Goal: Task Accomplishment & Management: Use online tool/utility

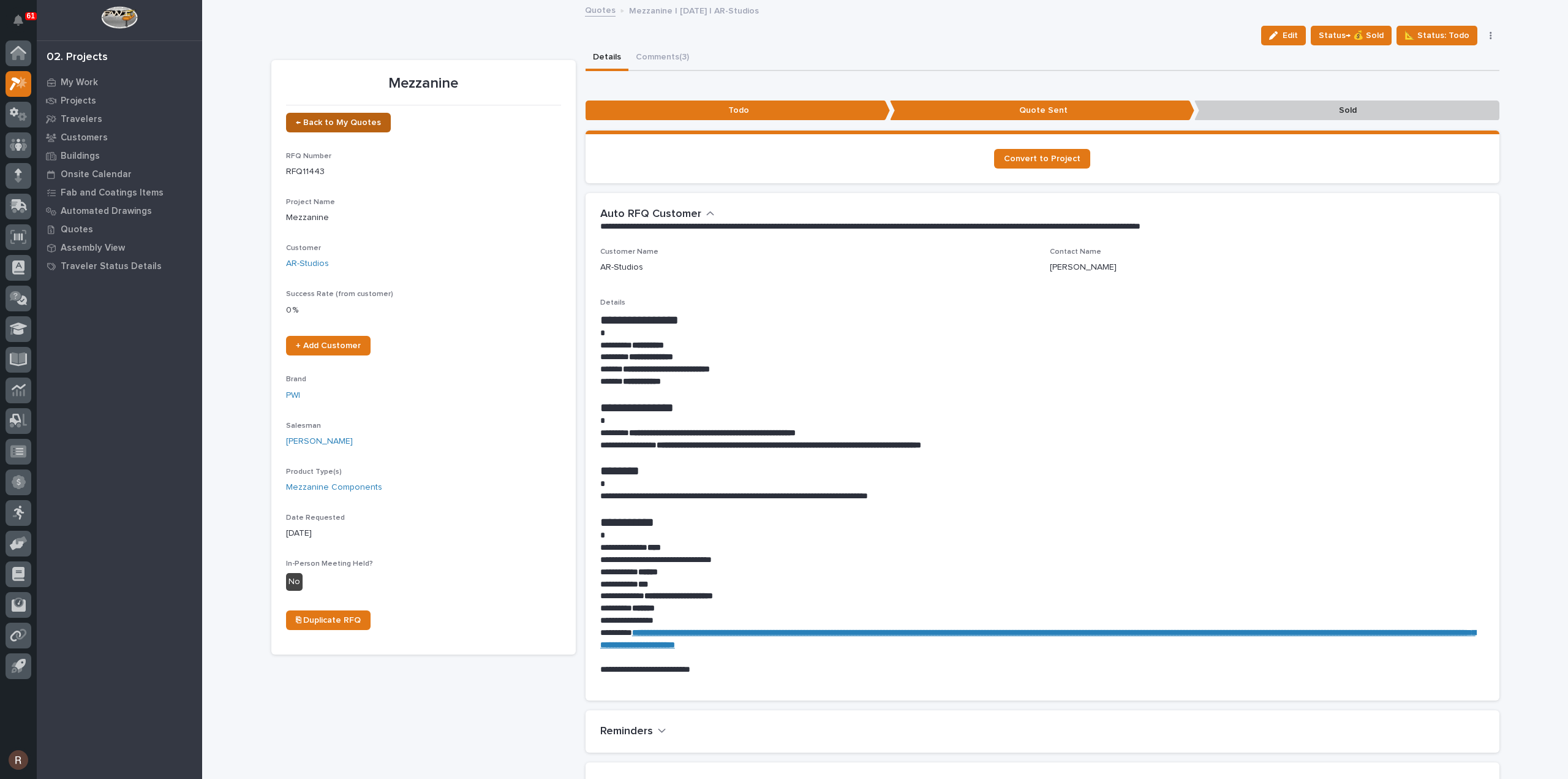
click at [347, 122] on span "← Back to My Quotes" at bounding box center [338, 123] width 85 height 9
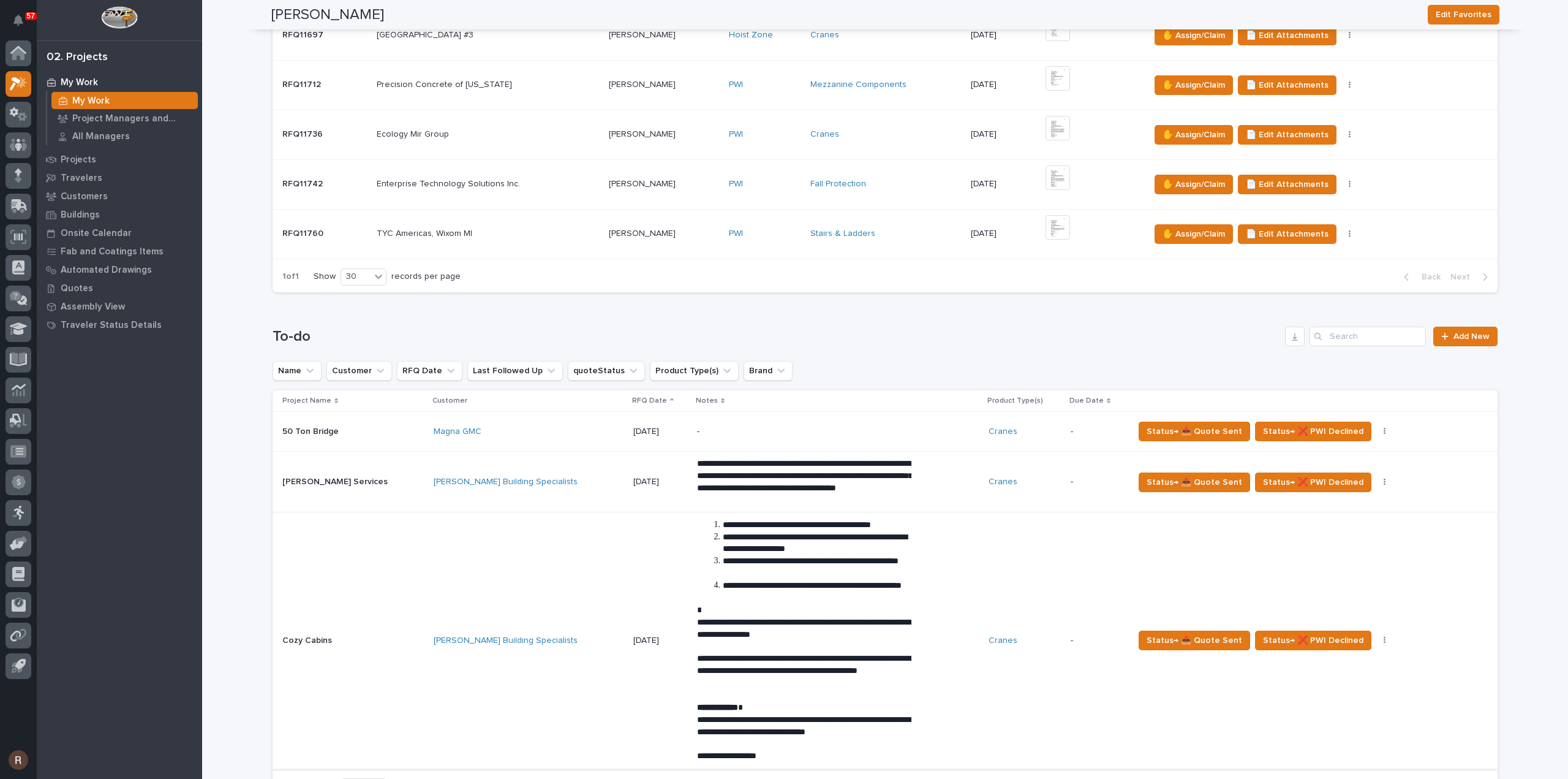
scroll to position [490, 0]
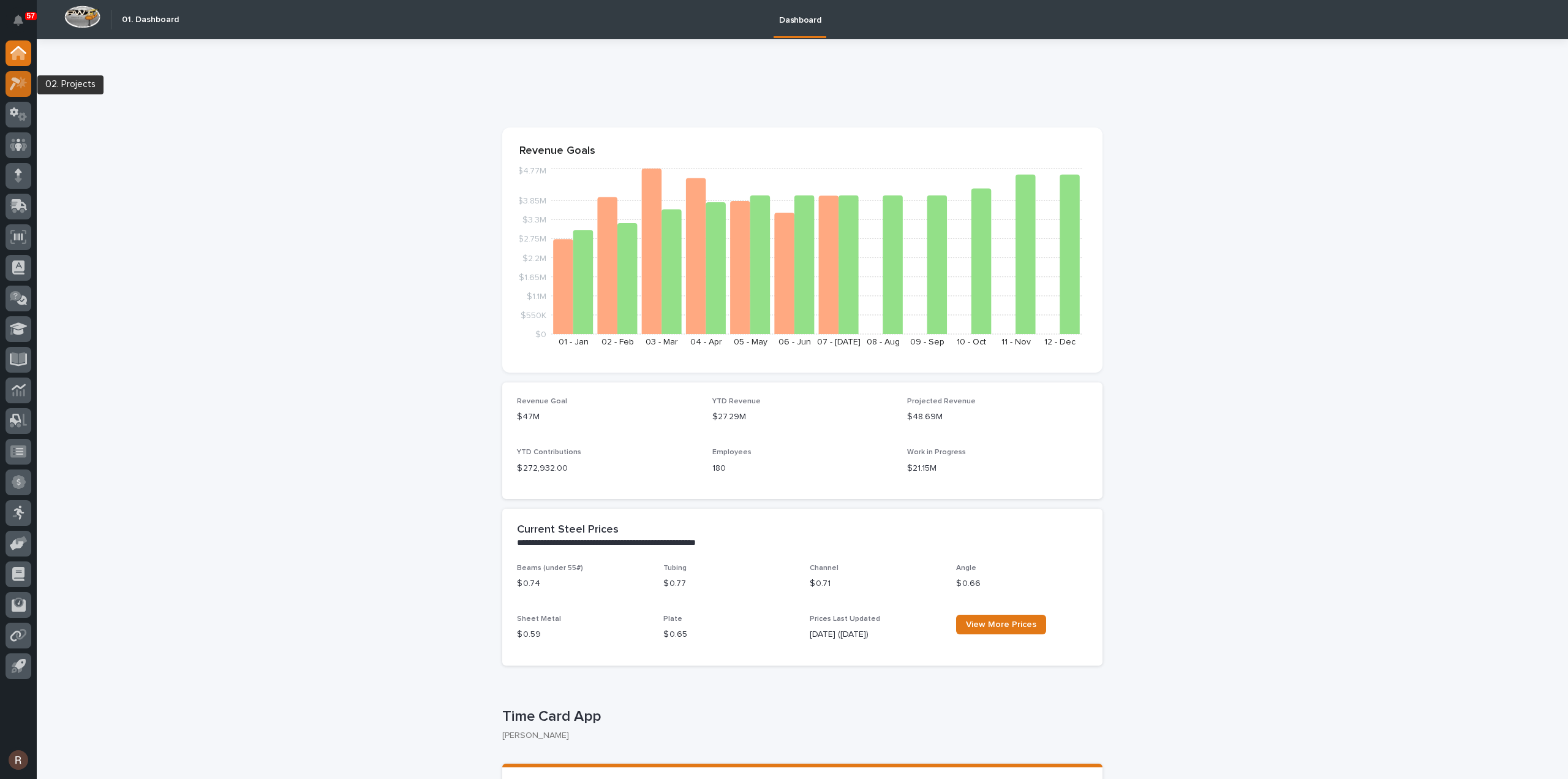
click at [12, 85] on icon at bounding box center [15, 84] width 11 height 14
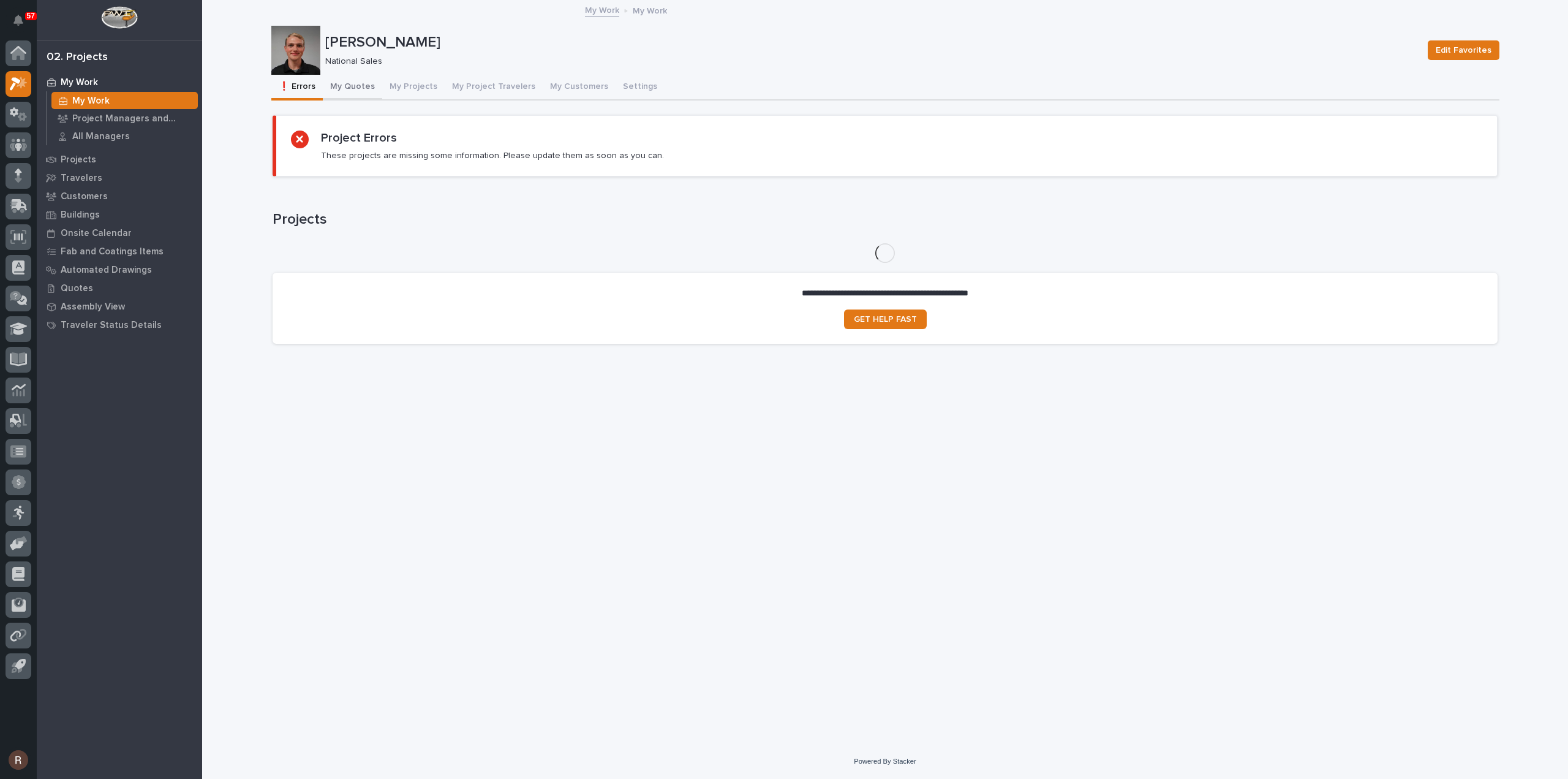
click at [347, 90] on button "My Quotes" at bounding box center [352, 88] width 60 height 26
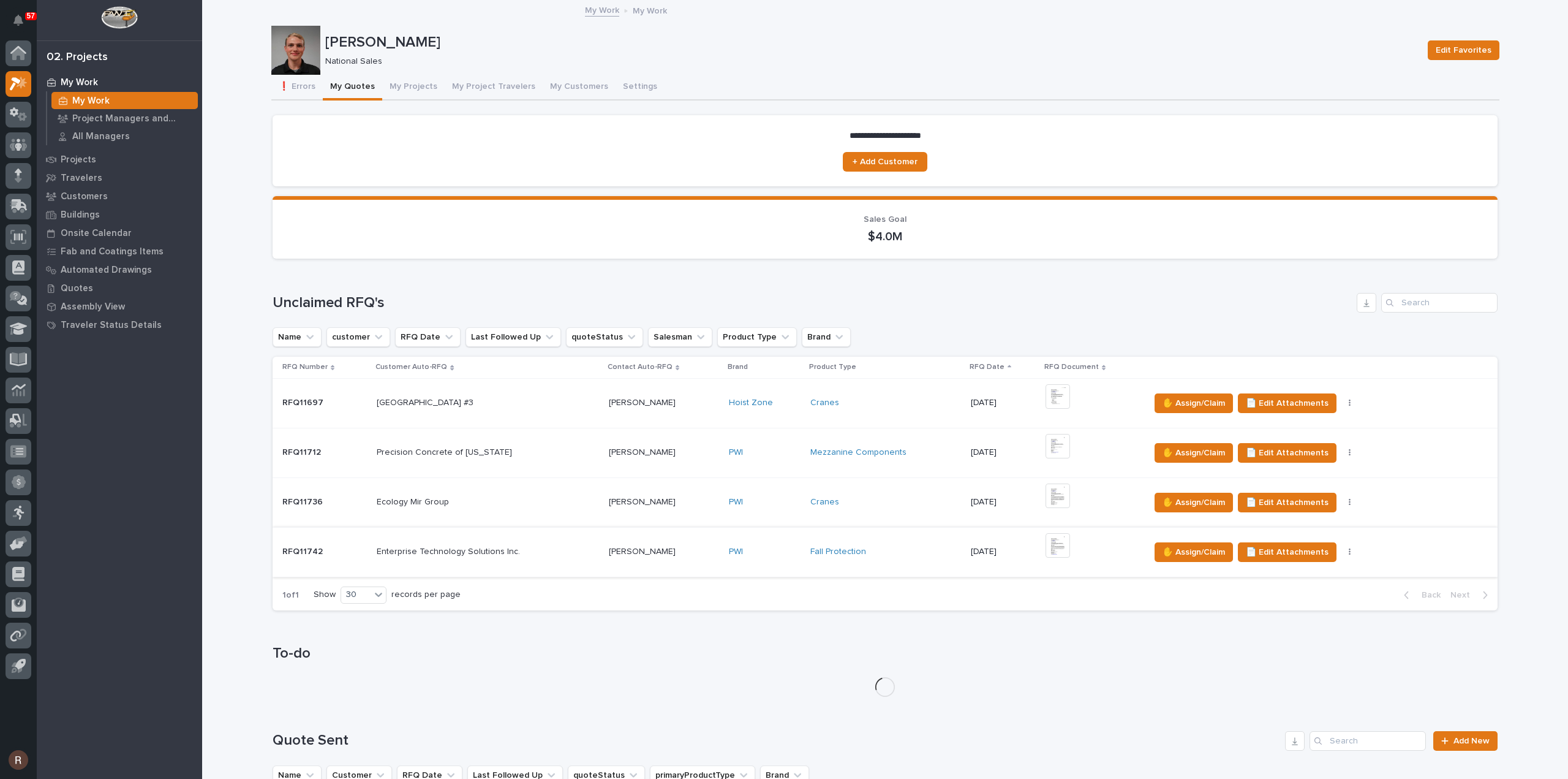
scroll to position [245, 0]
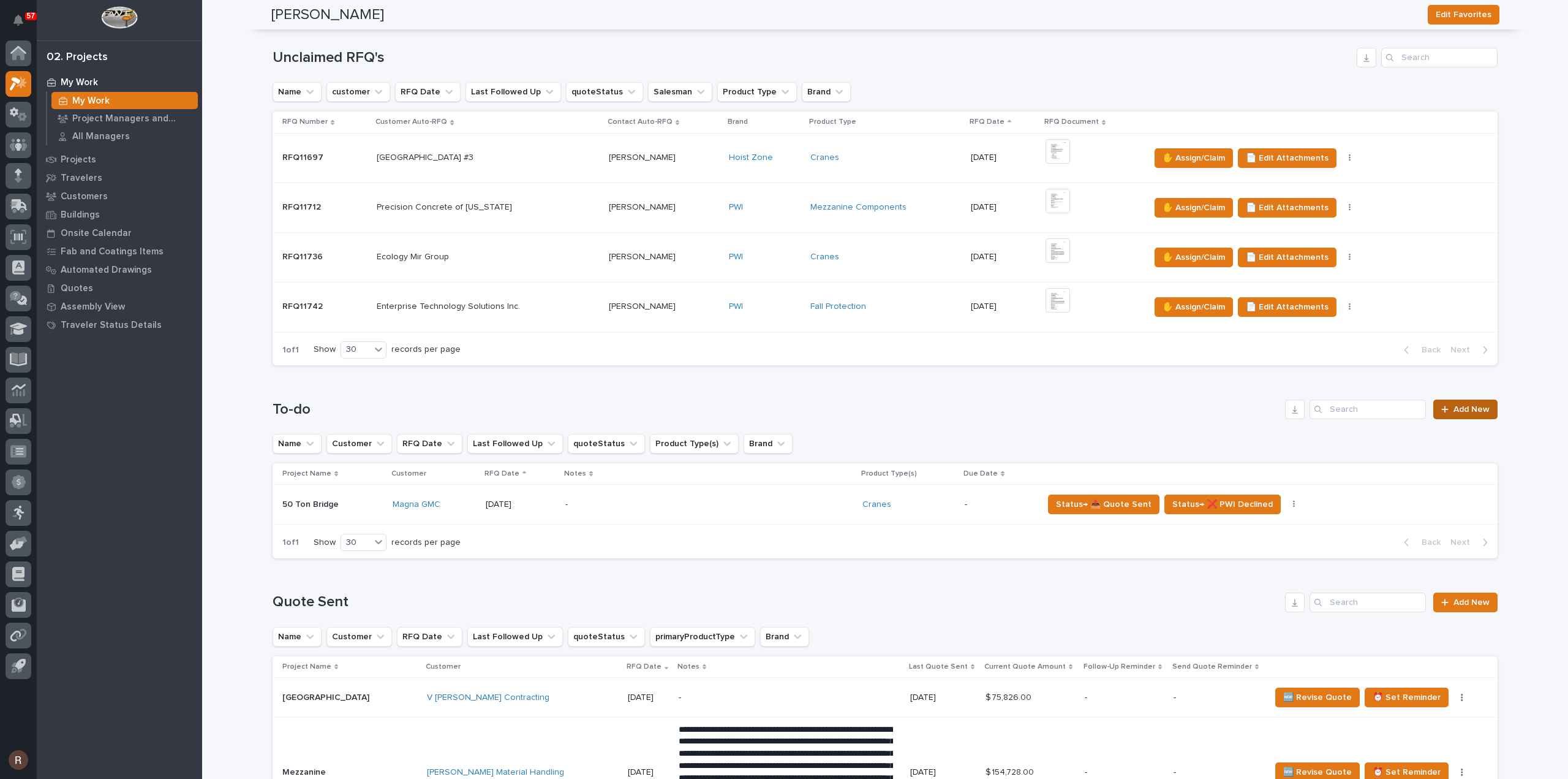
click at [1460, 411] on span "Add New" at bounding box center [1471, 409] width 36 height 9
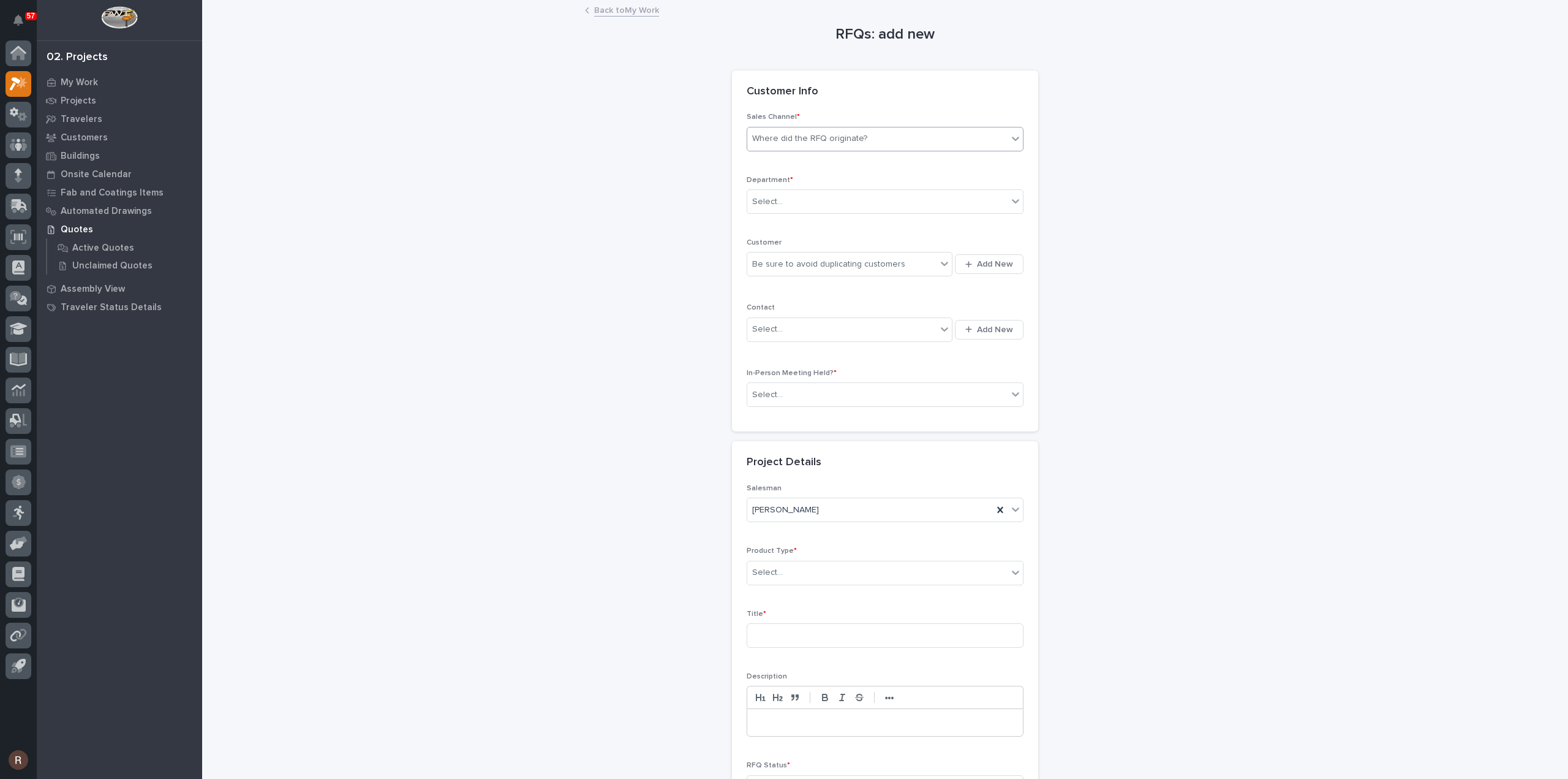
click at [800, 143] on div "Where did the RFQ originate?" at bounding box center [809, 139] width 115 height 13
click at [798, 179] on div "PWI" at bounding box center [880, 184] width 276 height 22
click at [795, 207] on div "Select..." at bounding box center [877, 202] width 260 height 20
type input "***"
type input "******"
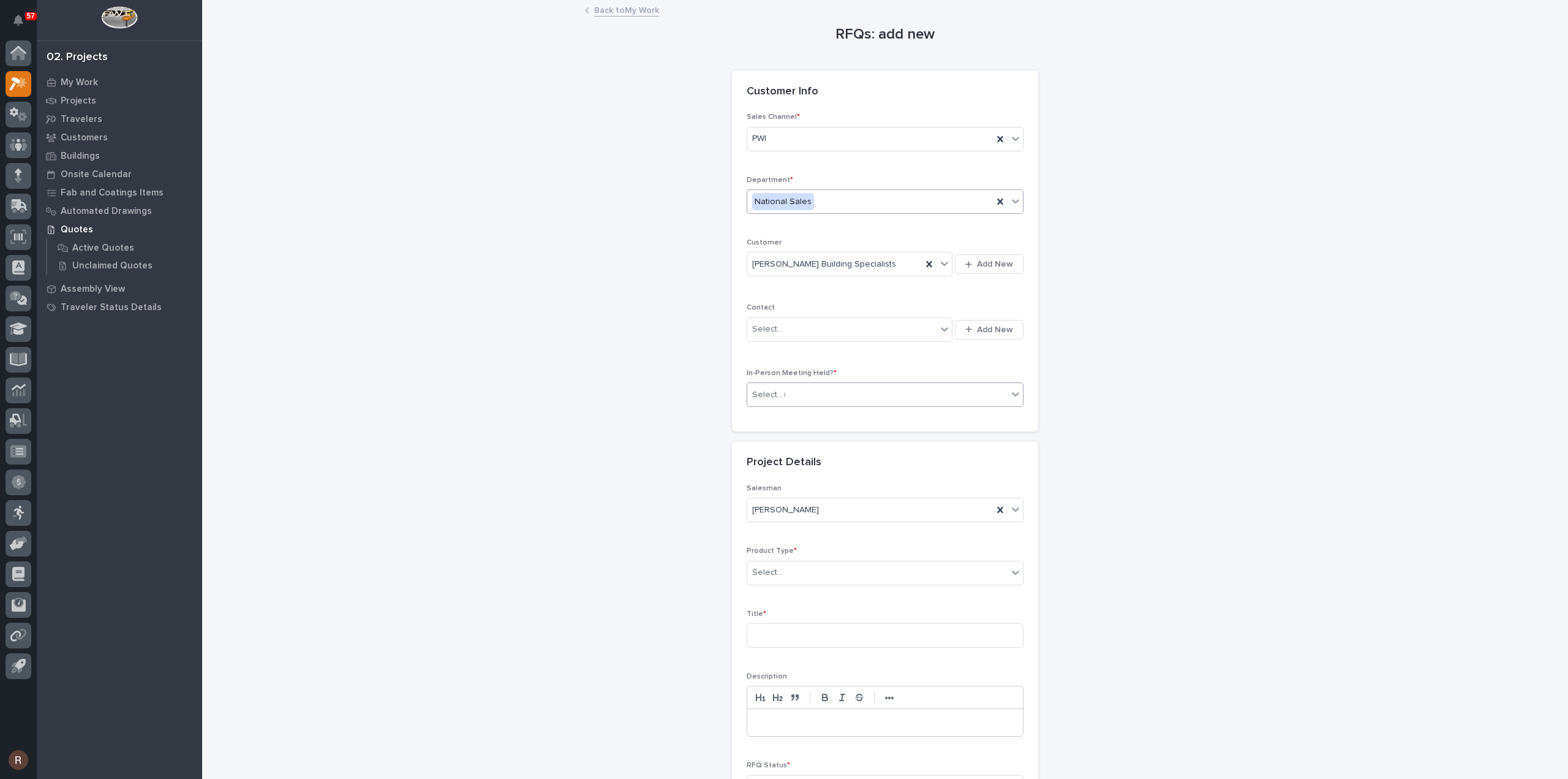
type input "**"
type input "*****"
type input "Deihm Services"
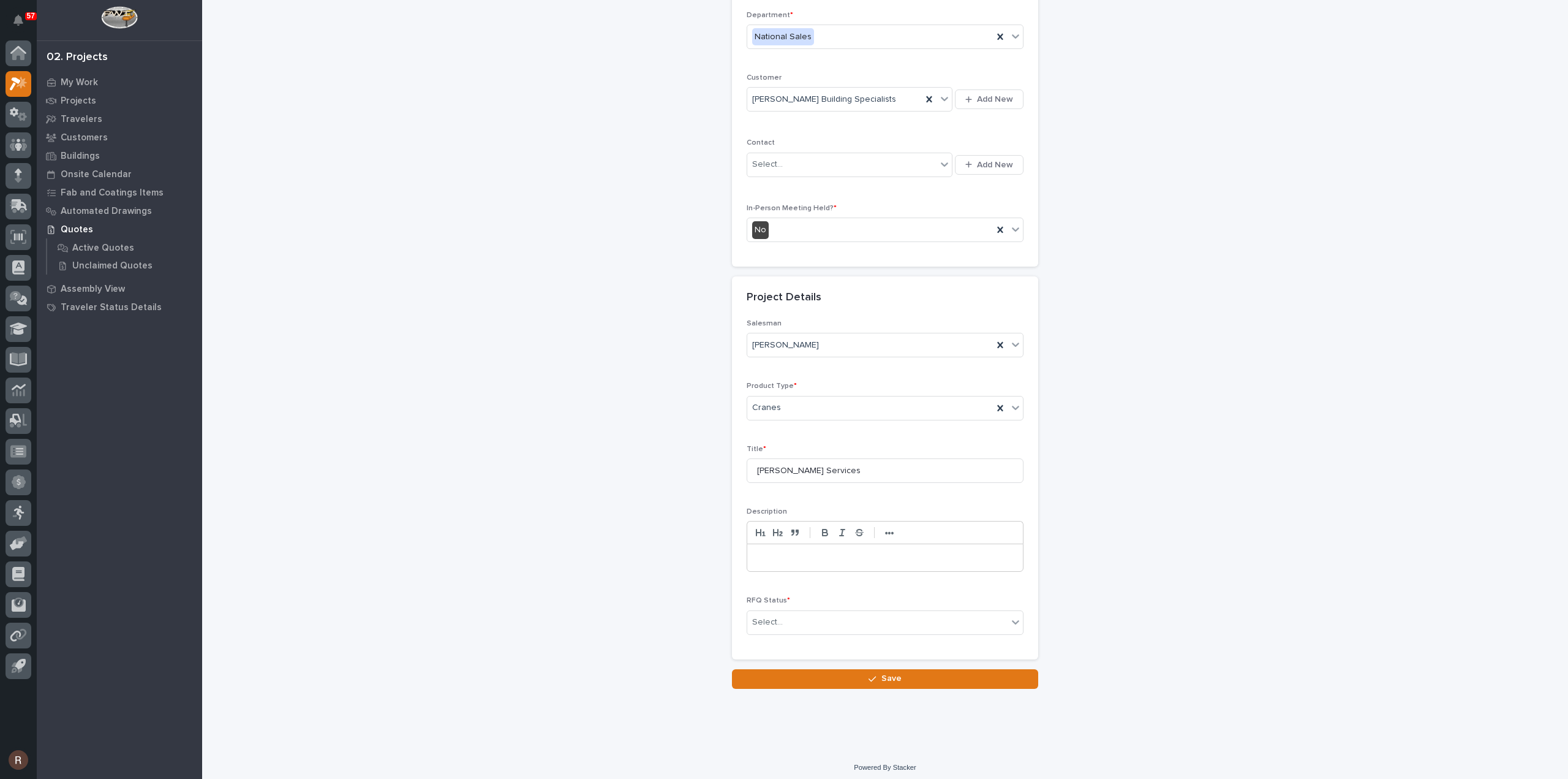
scroll to position [166, 0]
click at [787, 550] on p at bounding box center [885, 556] width 257 height 12
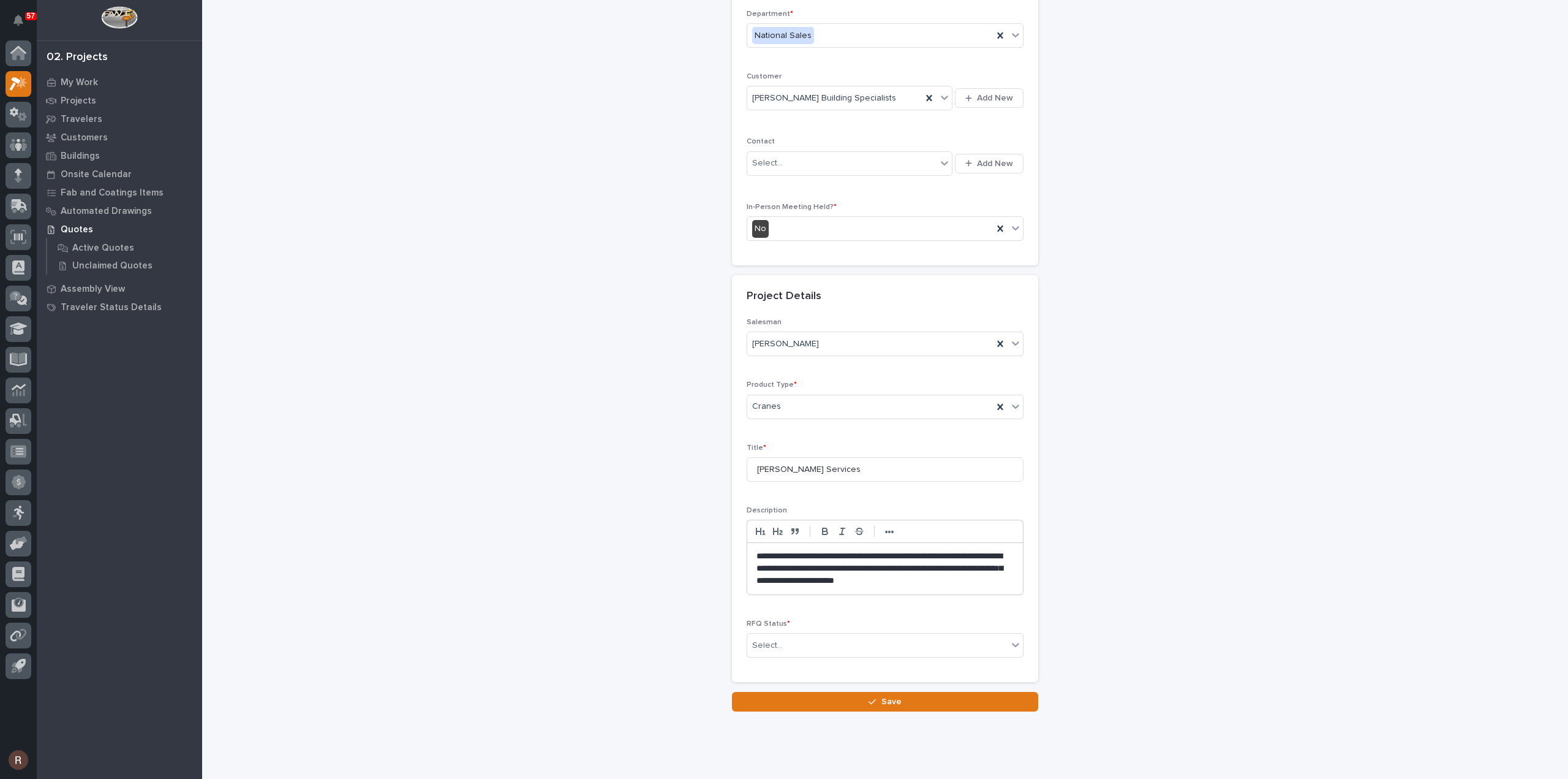
scroll to position [178, 0]
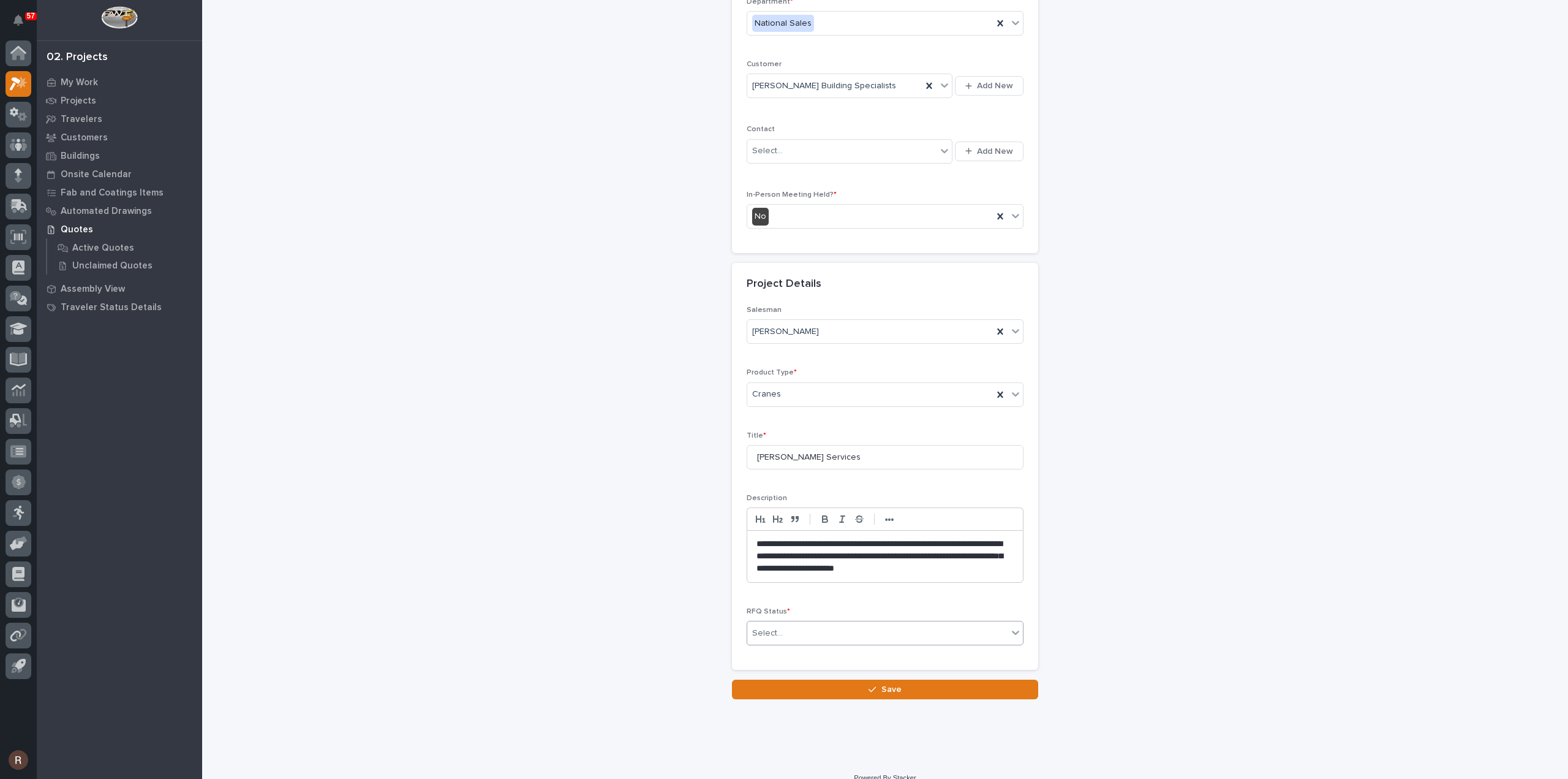
click at [792, 623] on div "Select..." at bounding box center [877, 633] width 260 height 20
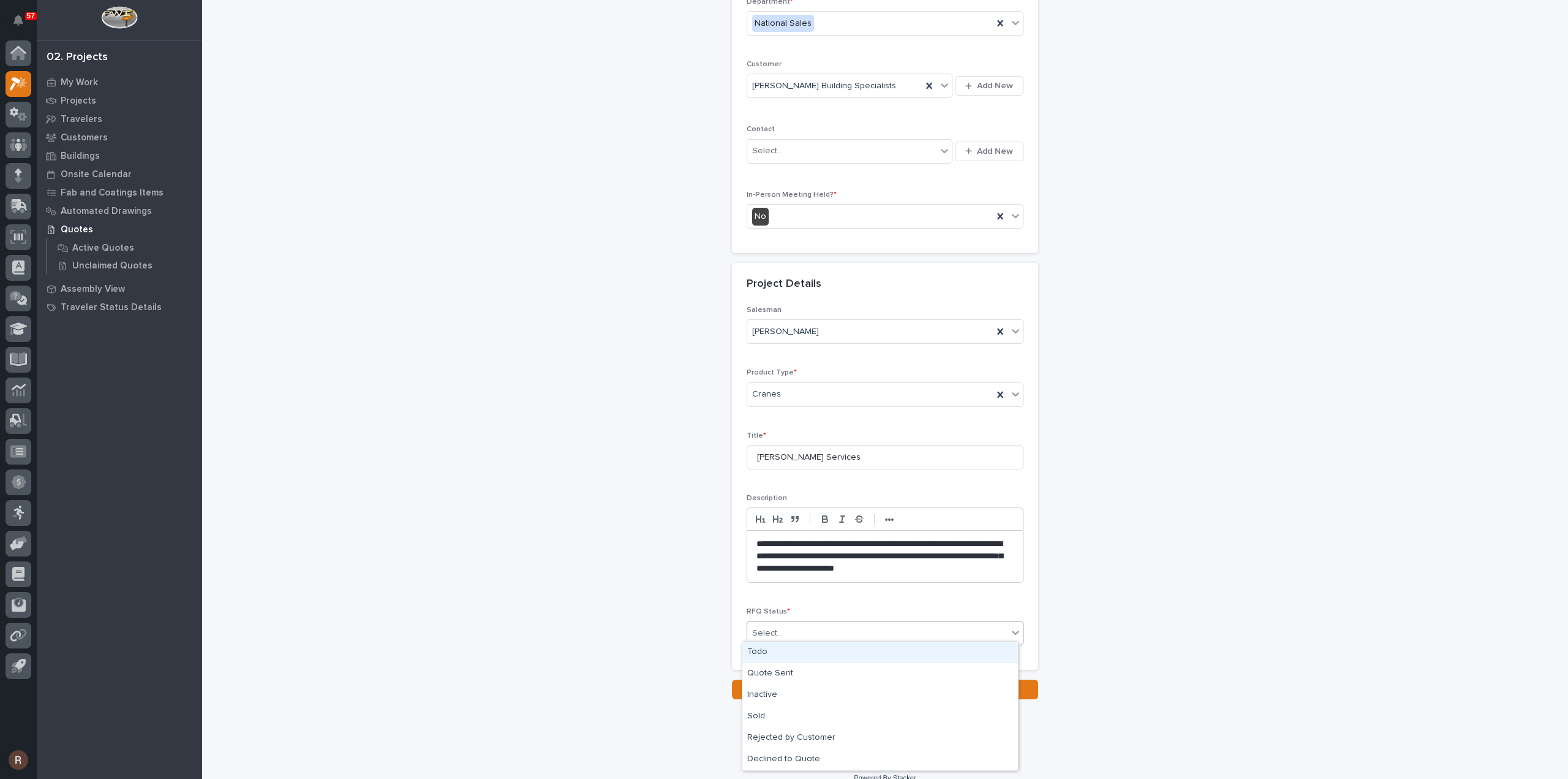
click at [792, 650] on div "Todo" at bounding box center [880, 652] width 276 height 22
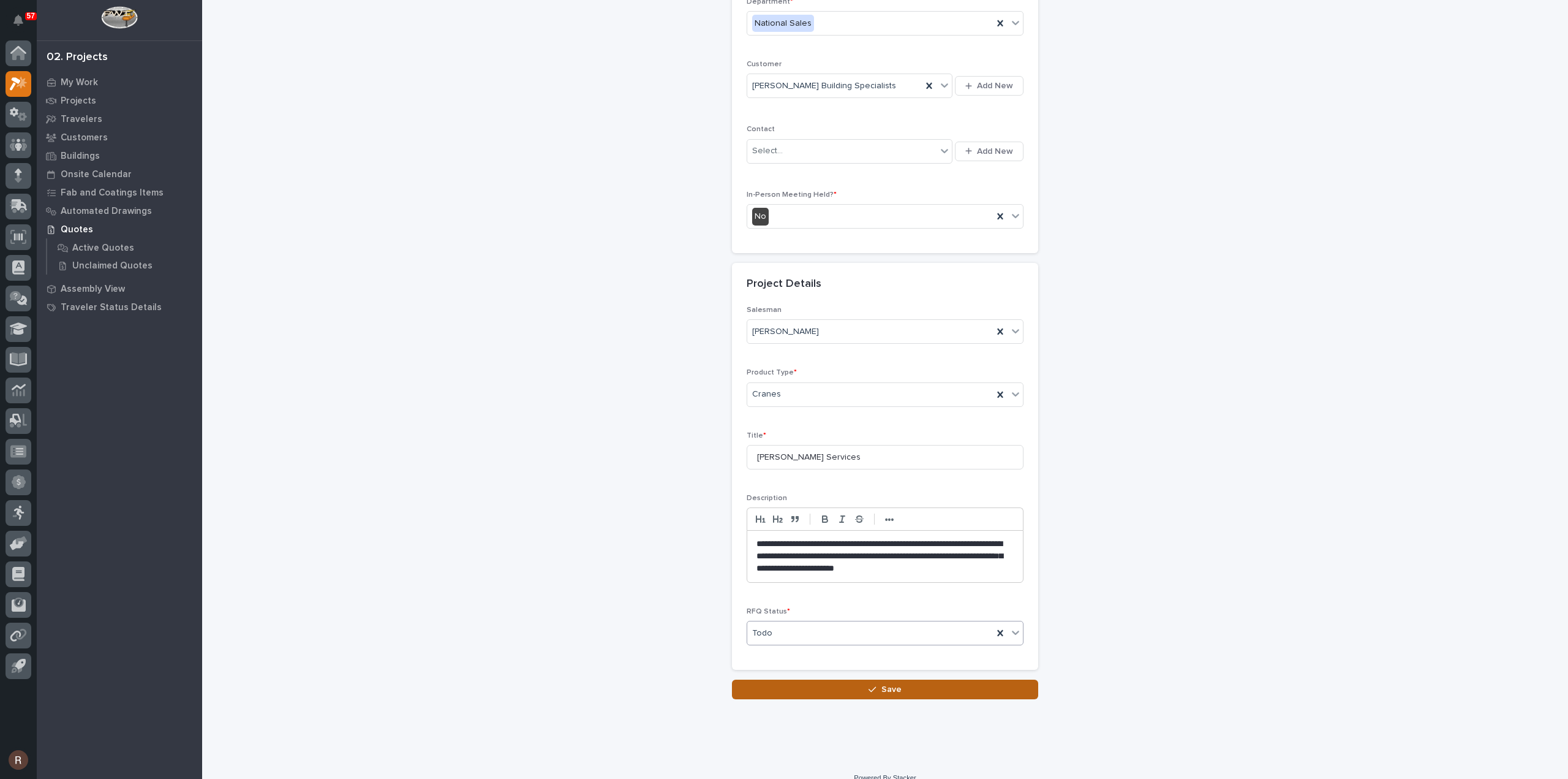
click at [808, 684] on button "Save" at bounding box center [885, 689] width 306 height 19
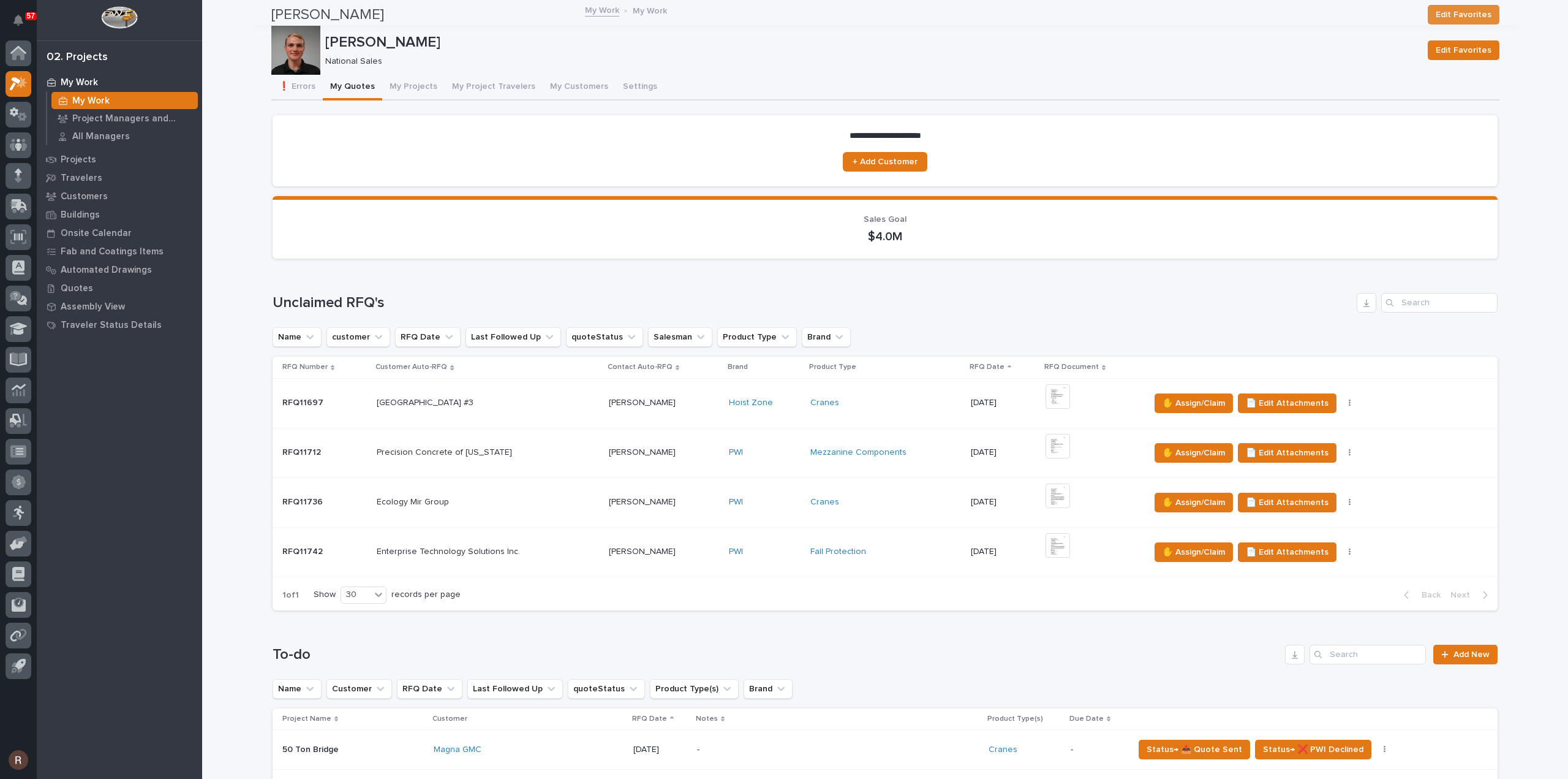
scroll to position [429, 0]
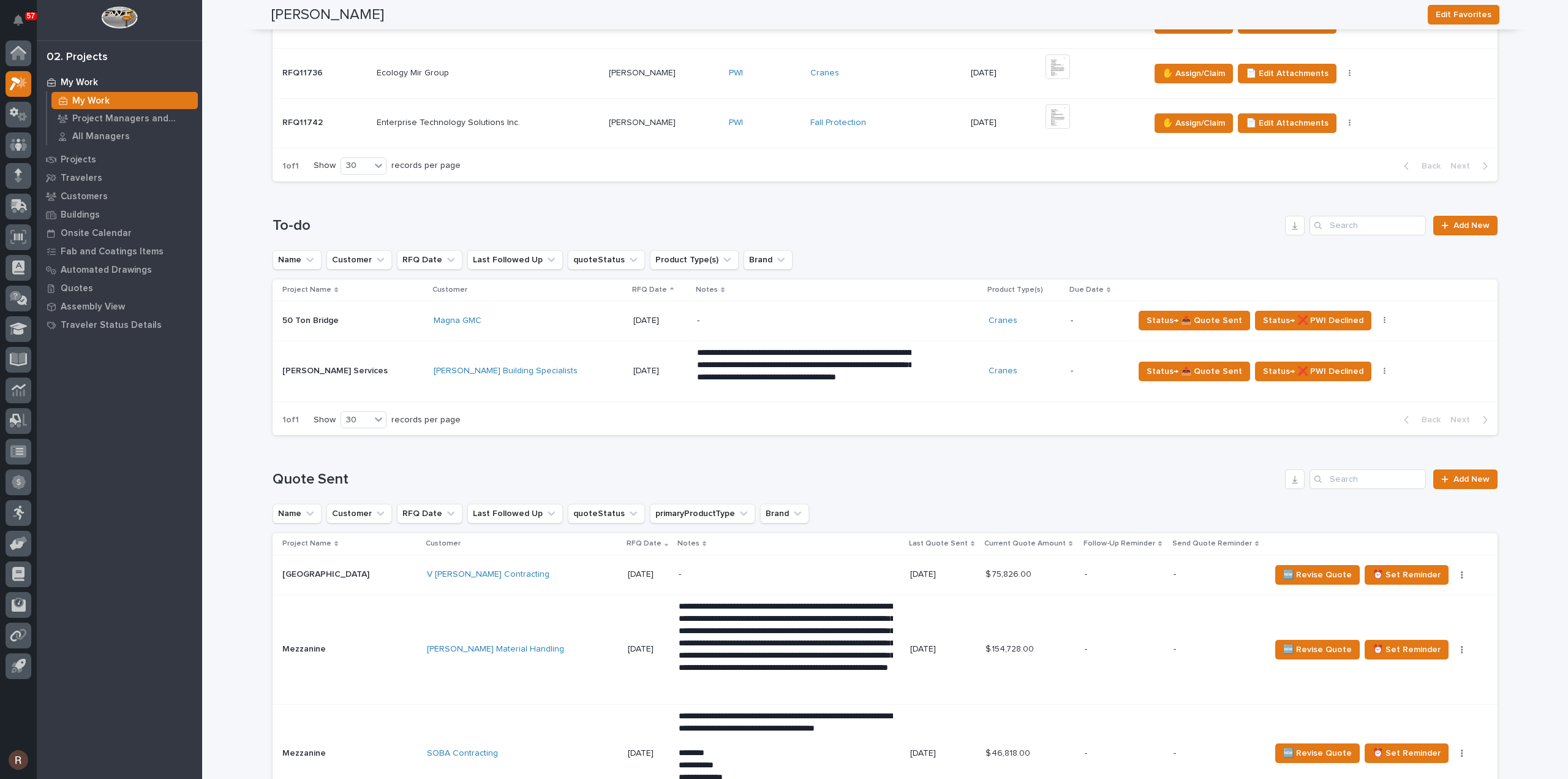
click at [507, 365] on div "Hoover Building Specialists" at bounding box center [528, 370] width 190 height 11
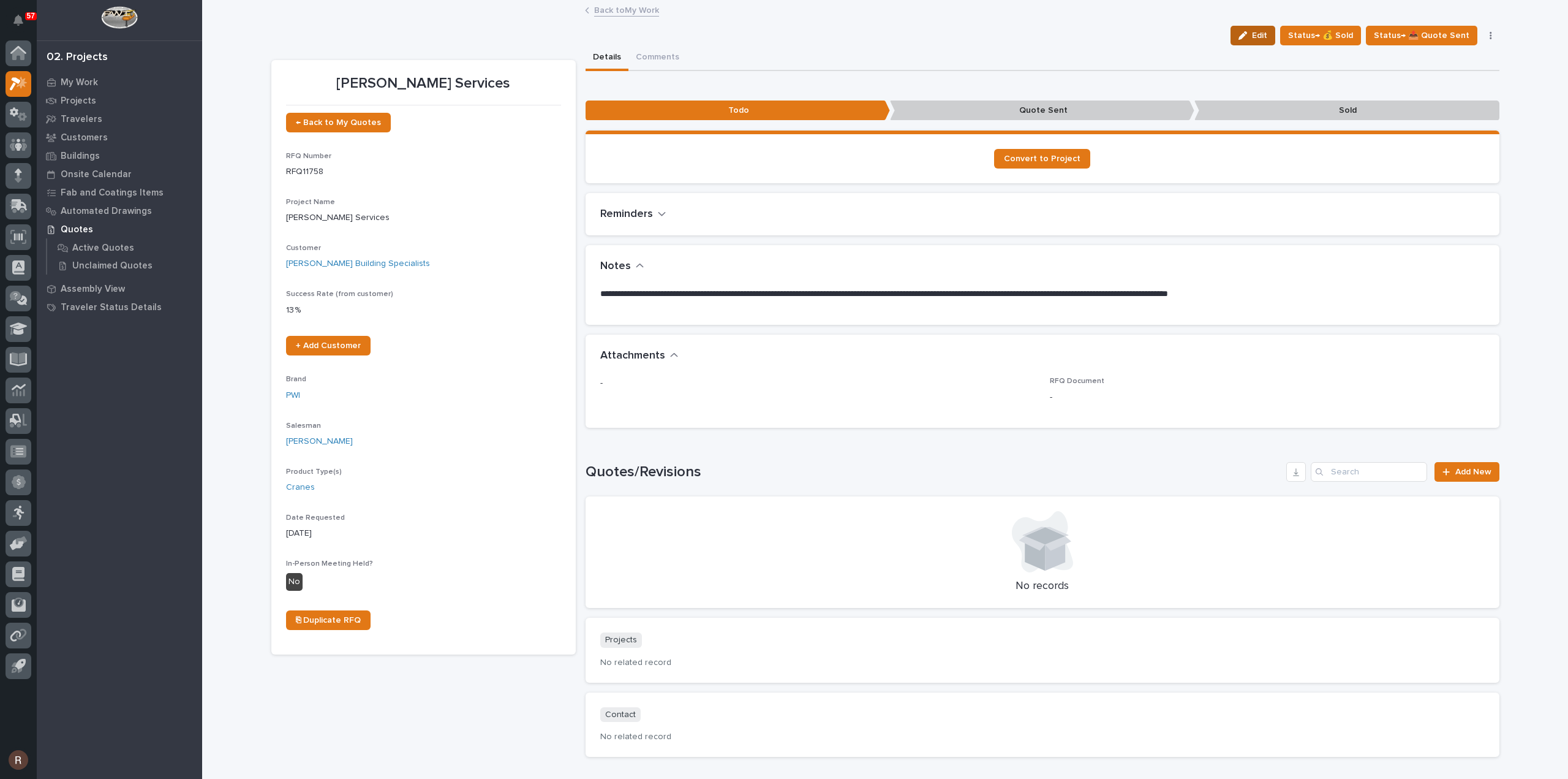
click at [1247, 34] on icon "button" at bounding box center [1243, 36] width 9 height 9
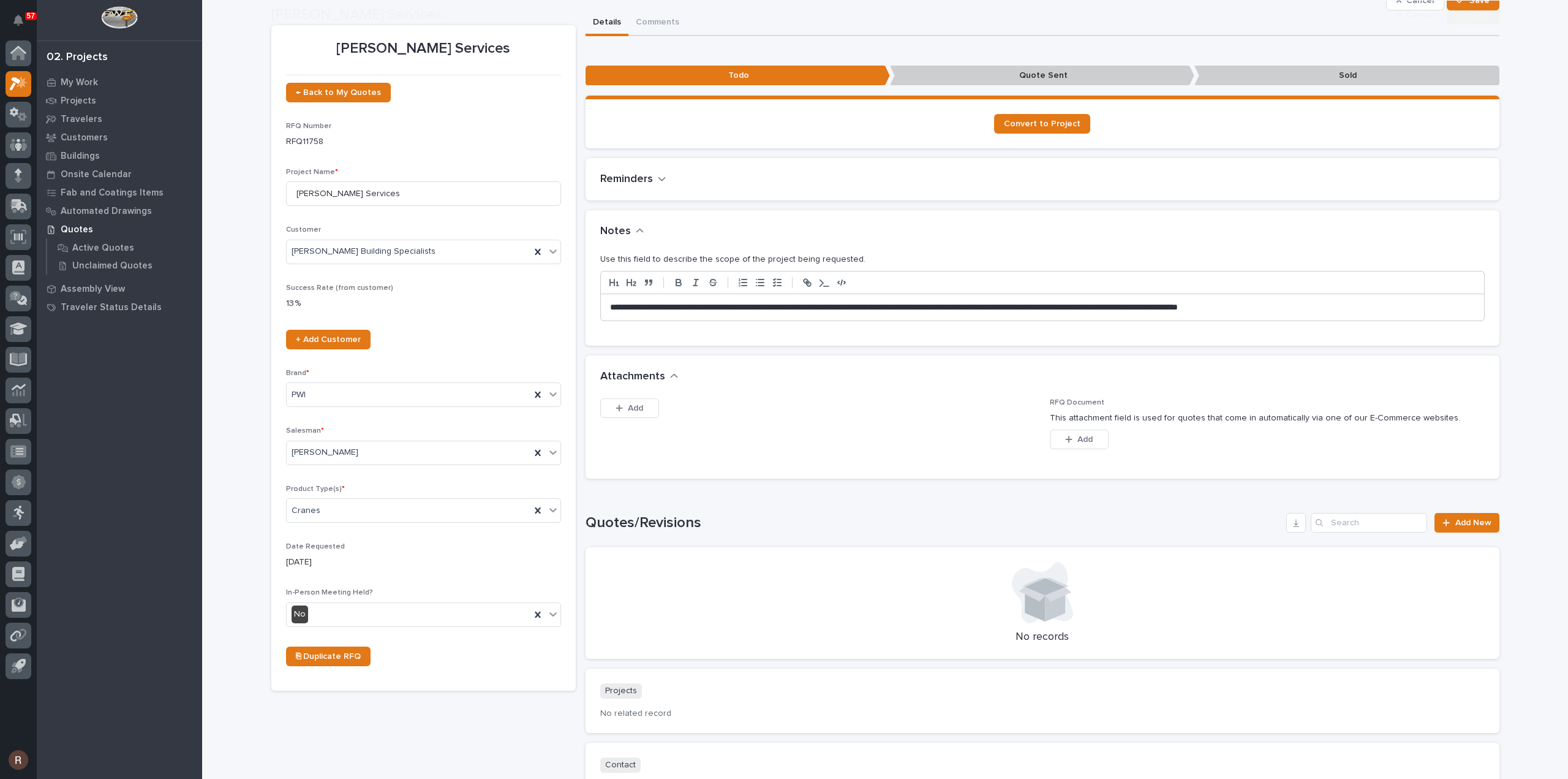
scroll to position [61, 0]
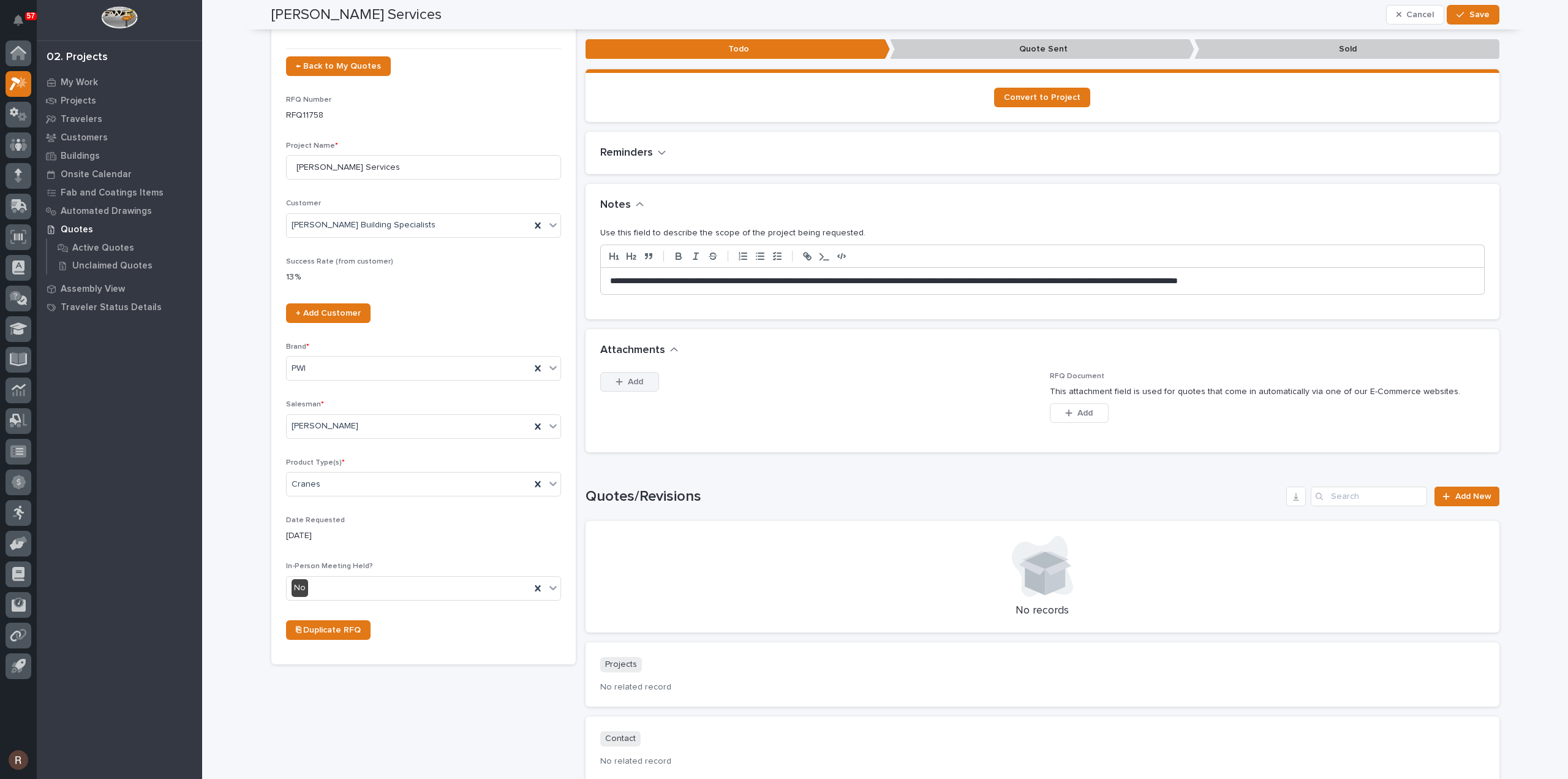
click at [619, 384] on div "button" at bounding box center [621, 382] width 12 height 9
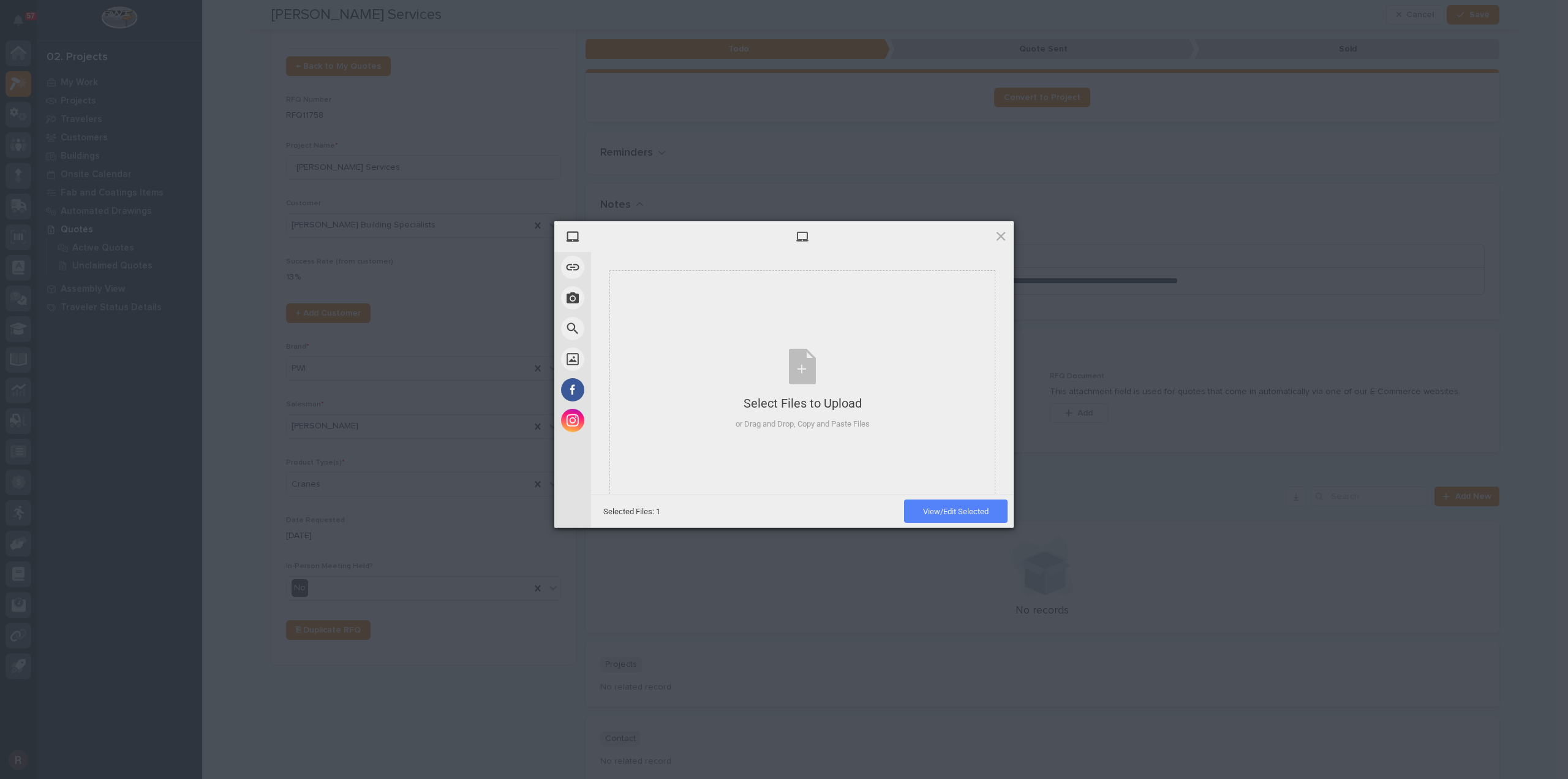
click at [937, 511] on span "View/Edit Selected" at bounding box center [955, 511] width 65 height 9
click at [995, 330] on span at bounding box center [995, 332] width 6 height 6
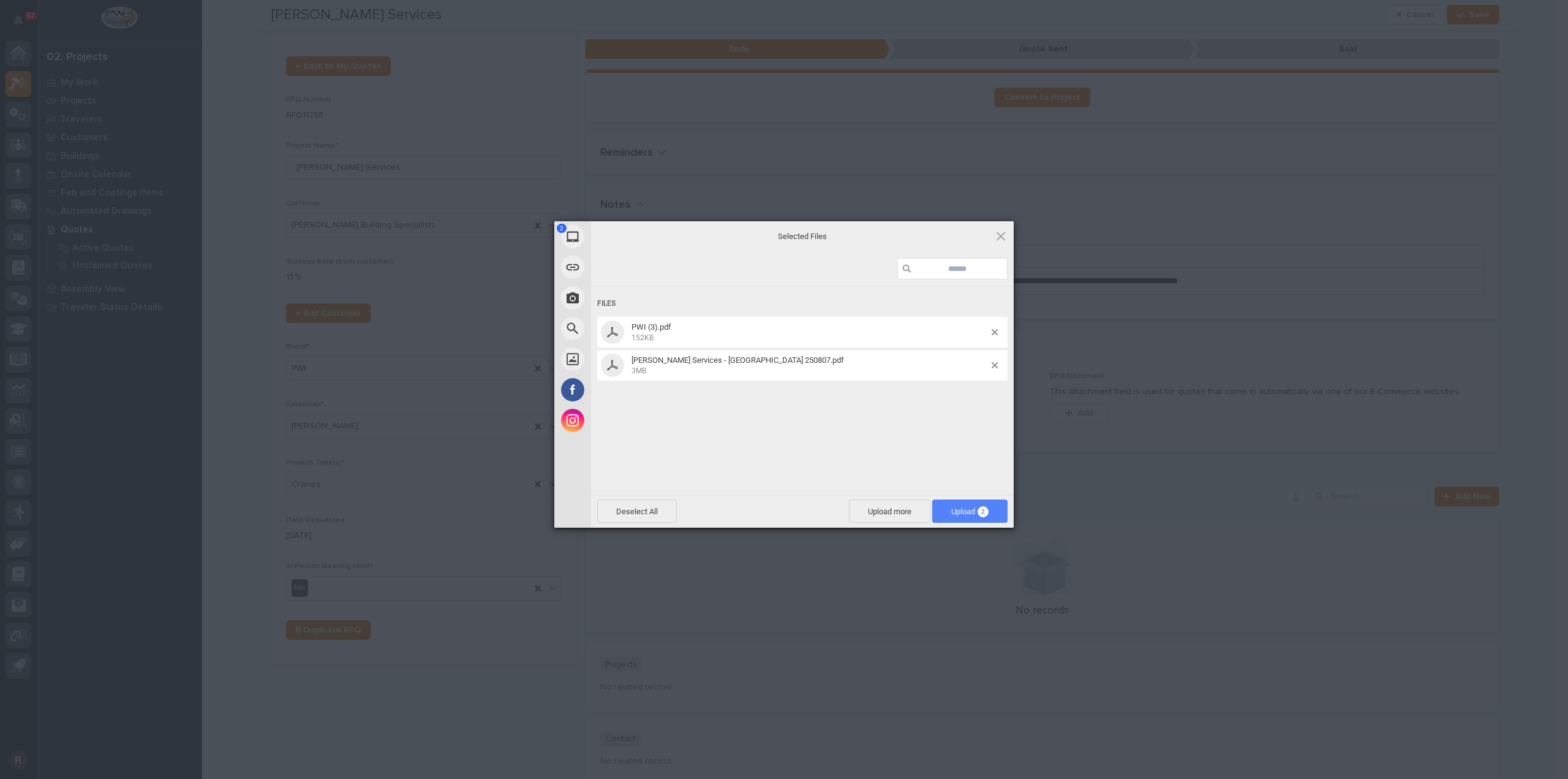
click at [992, 512] on span "Upload 2" at bounding box center [970, 510] width 75 height 23
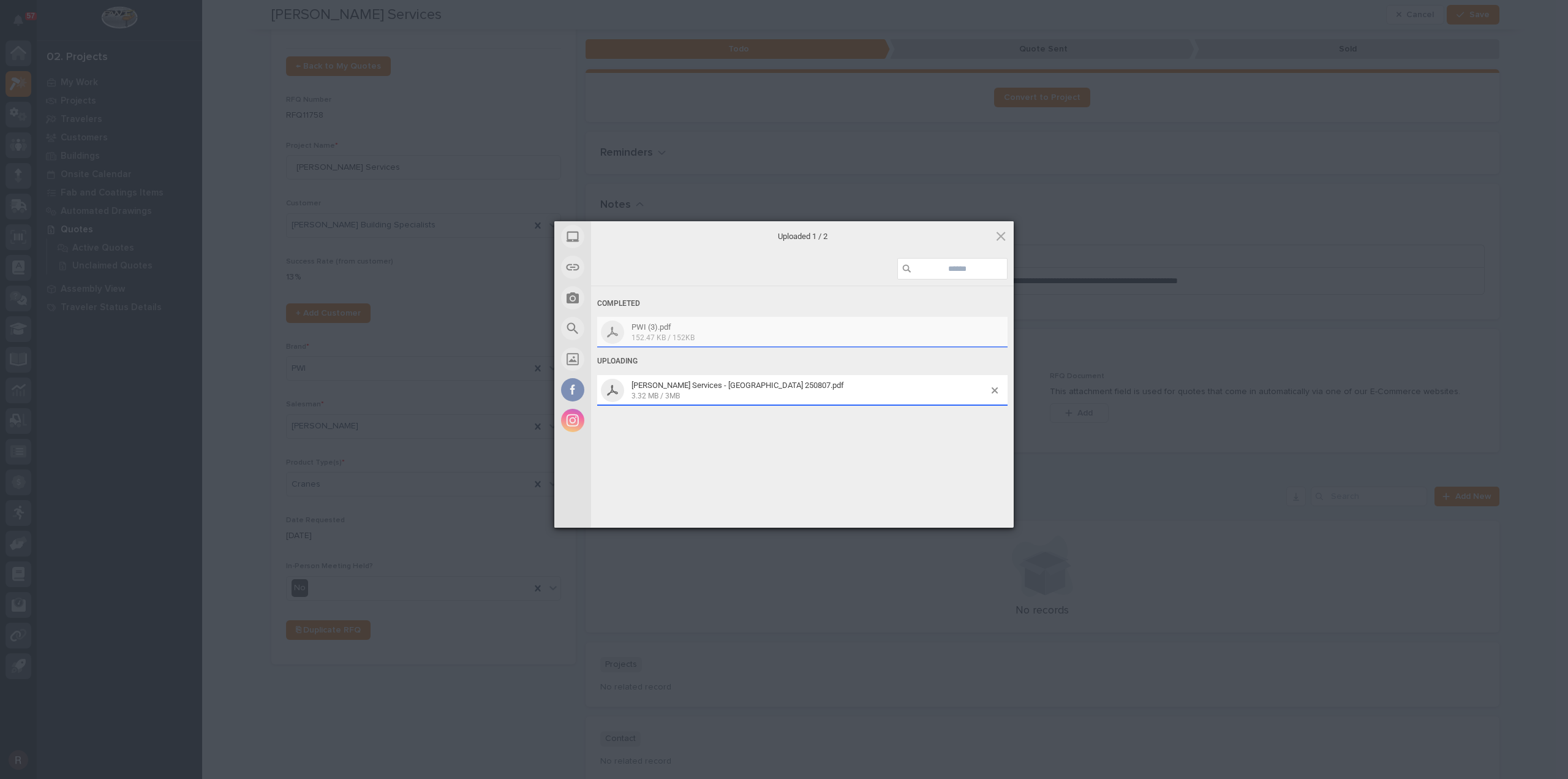
scroll to position [67, 0]
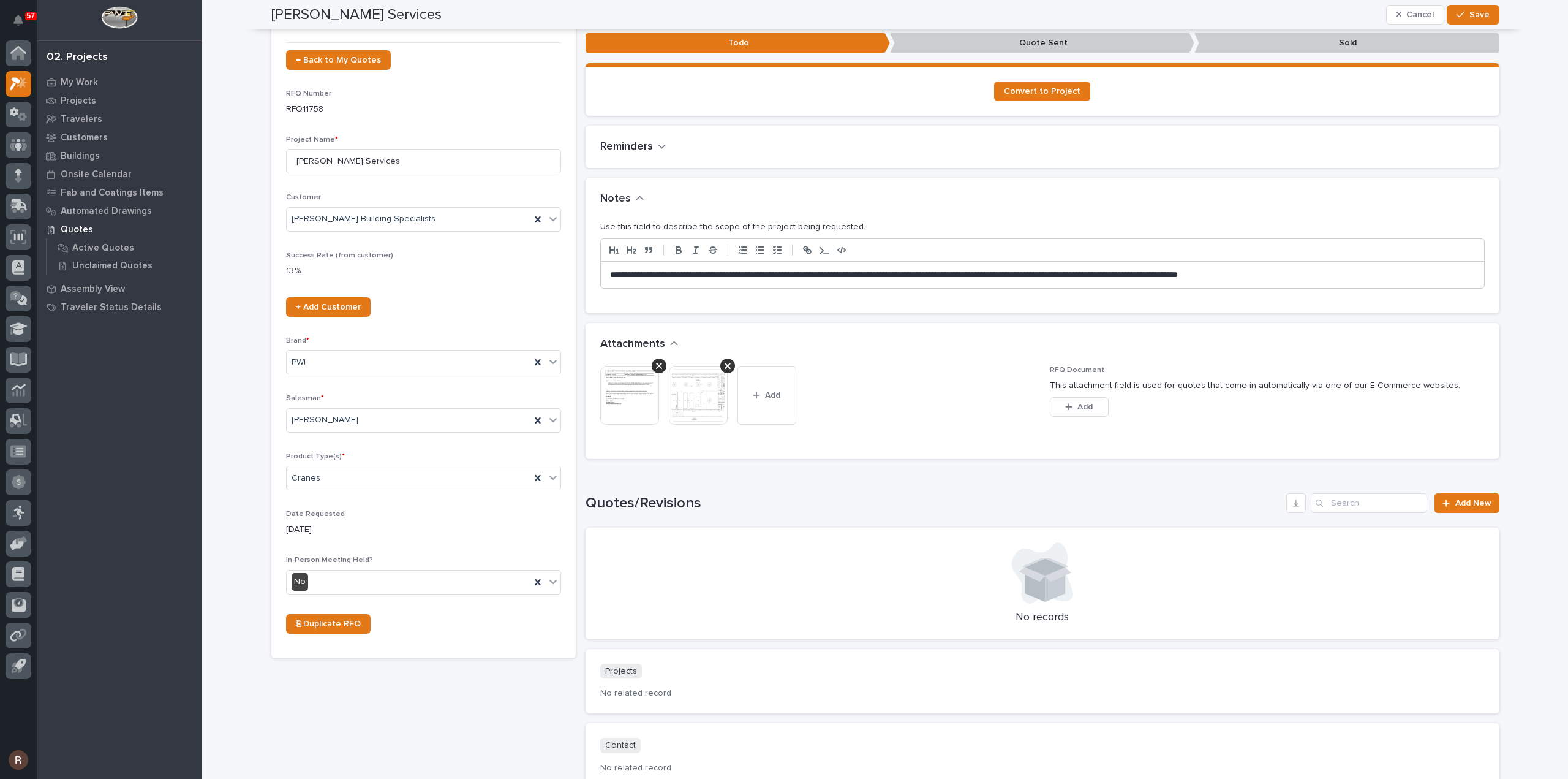
drag, startPoint x: 1470, startPoint y: 18, endPoint x: 1446, endPoint y: 55, distance: 44.1
click at [1470, 18] on span "Save" at bounding box center [1479, 14] width 20 height 11
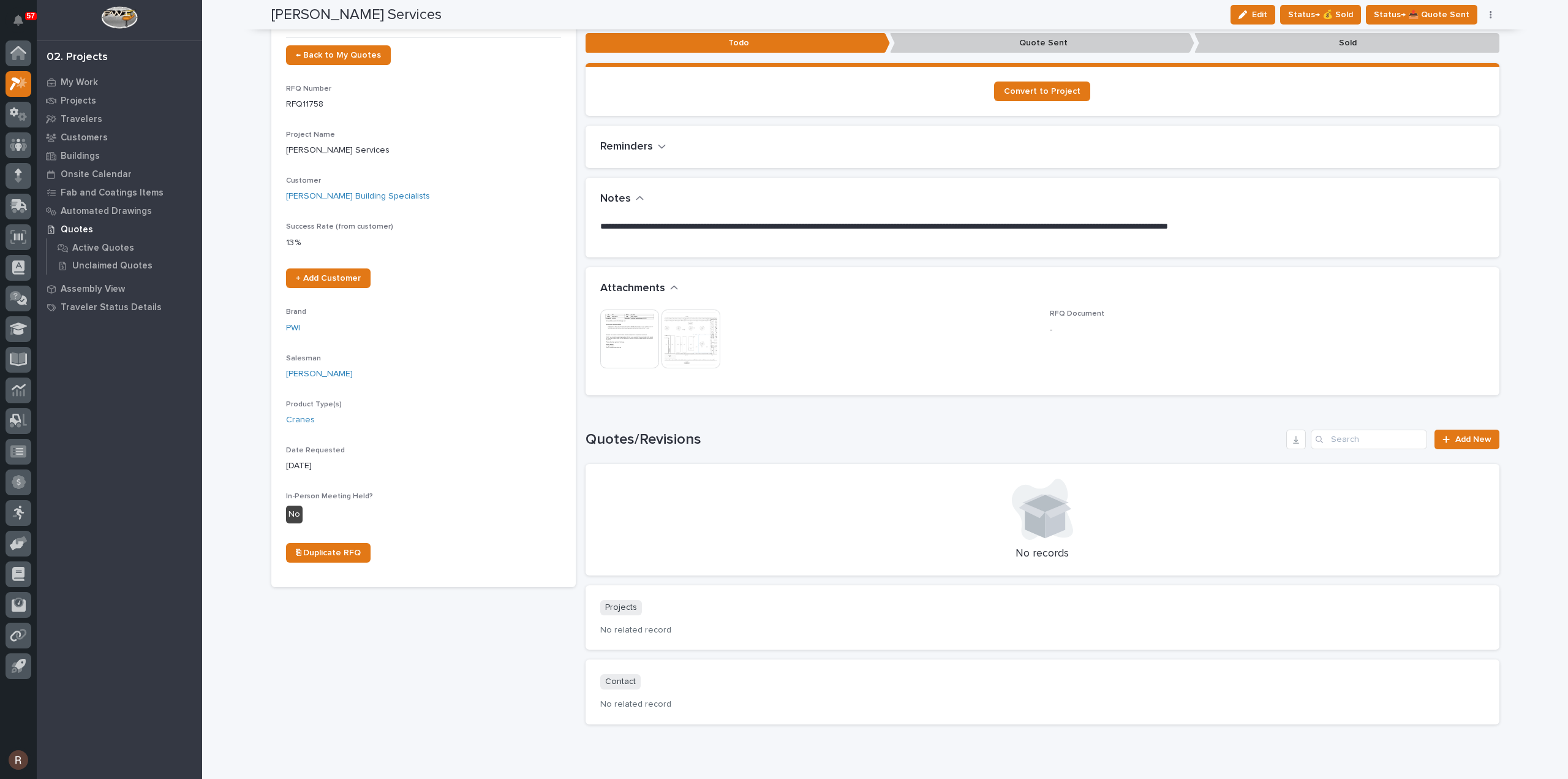
scroll to position [35, 0]
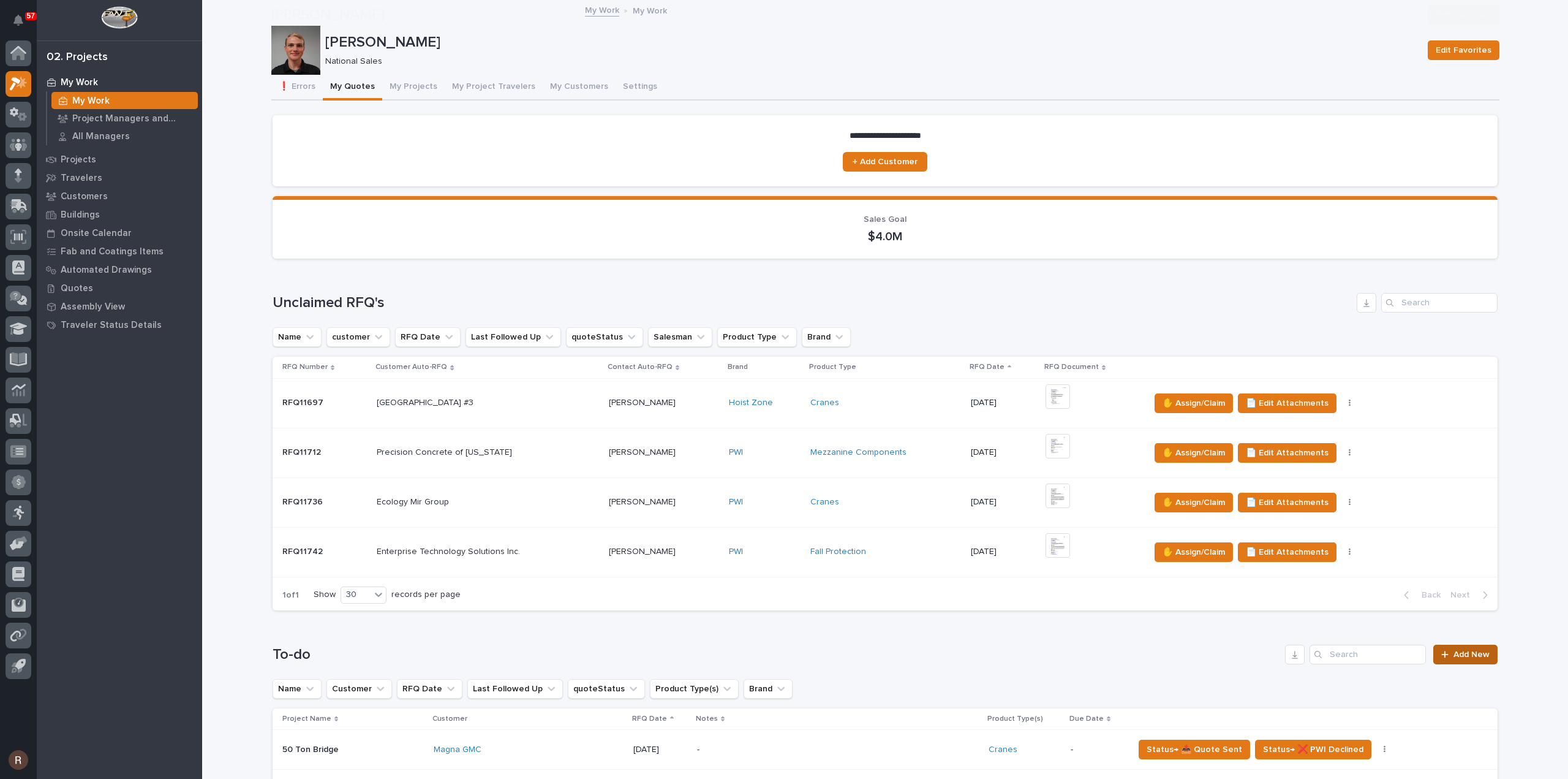
scroll to position [245, 0]
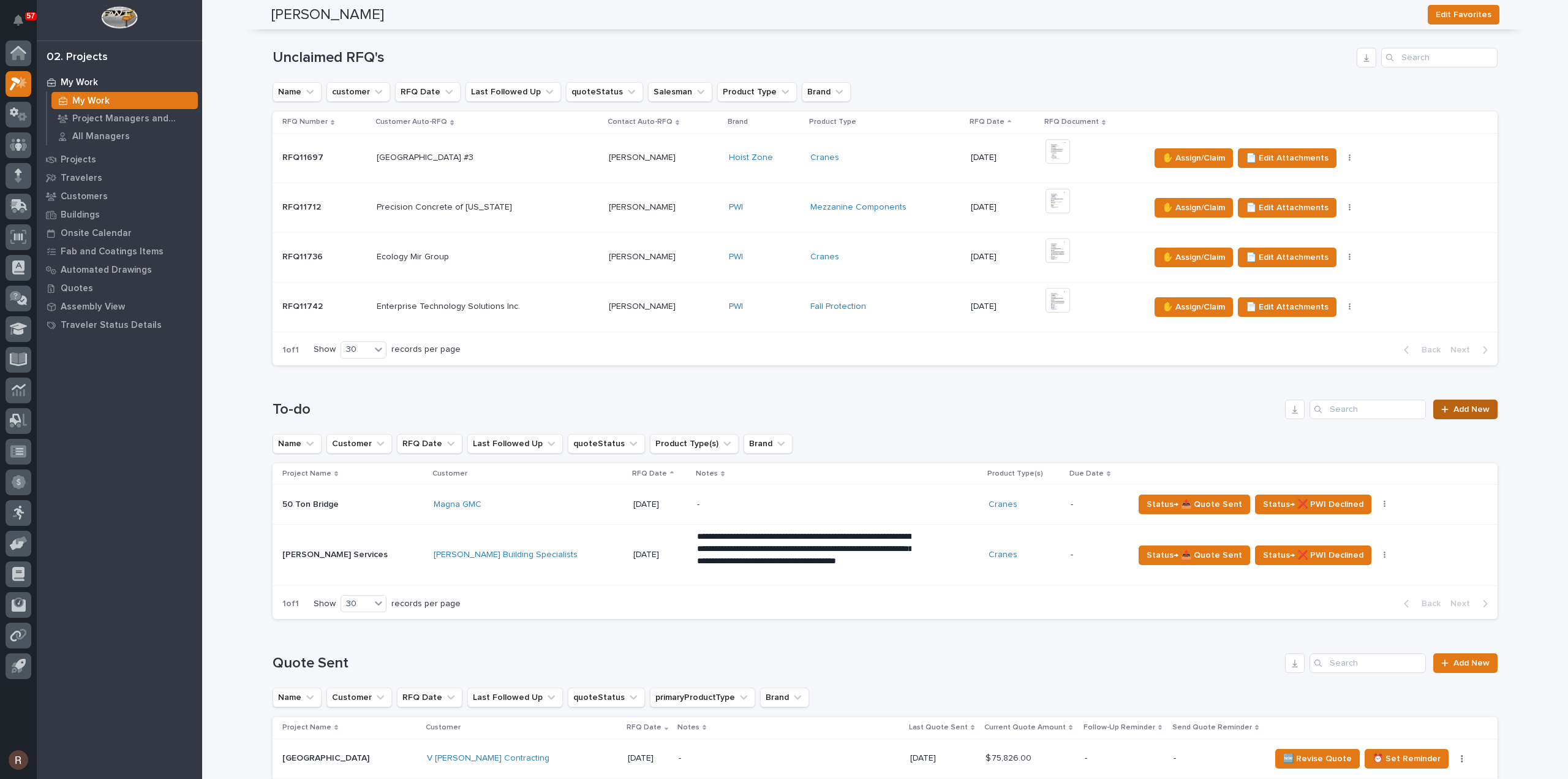
click at [1468, 406] on span "Add New" at bounding box center [1471, 409] width 36 height 9
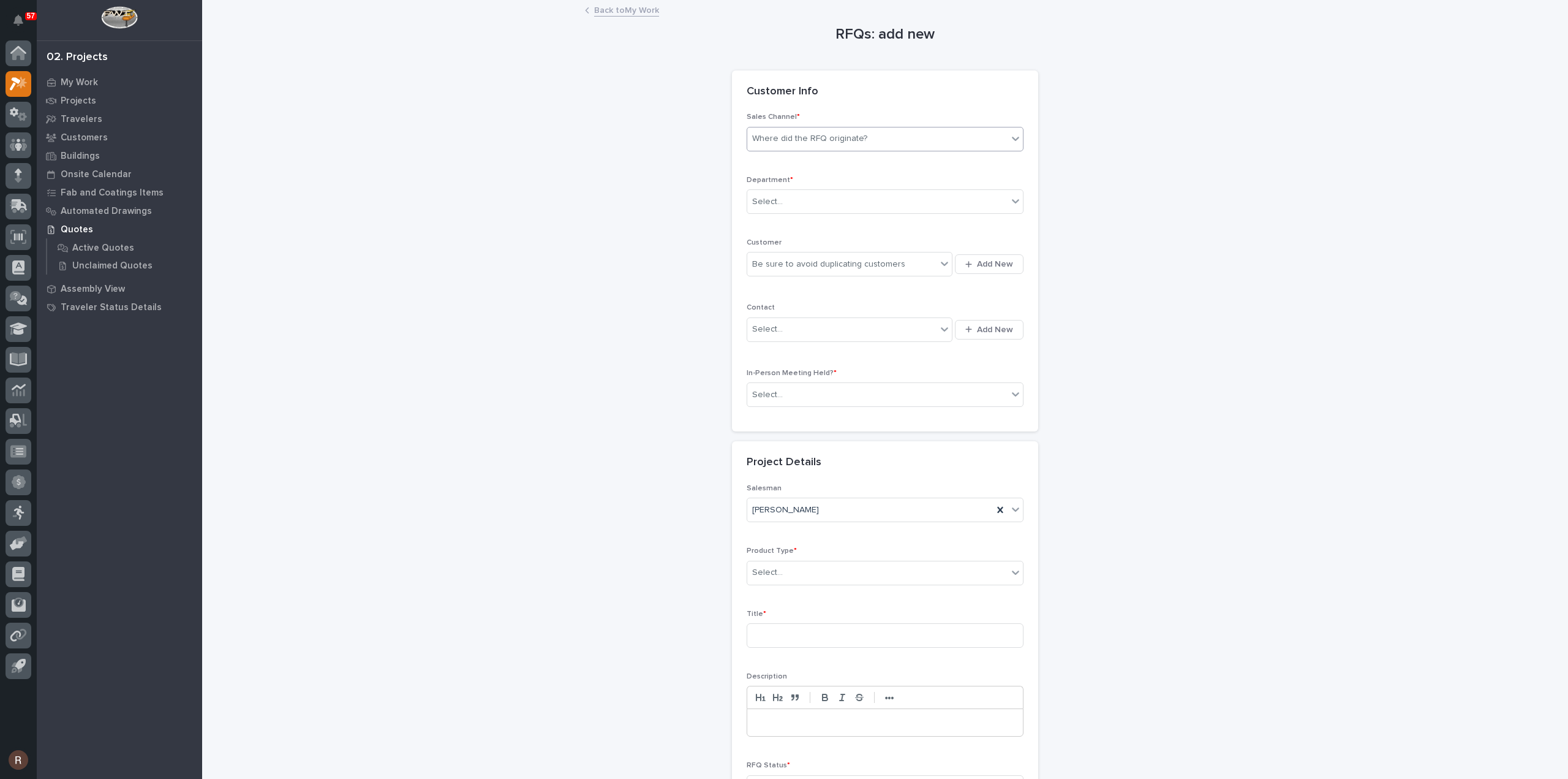
click at [839, 143] on div "Where did the RFQ originate?" at bounding box center [809, 139] width 115 height 13
click at [775, 186] on div "PWI" at bounding box center [880, 184] width 276 height 22
click at [774, 205] on div "Select..." at bounding box center [767, 202] width 31 height 13
click at [776, 227] on span "National Sales" at bounding box center [778, 223] width 62 height 14
click at [776, 264] on div "Be sure to avoid duplicating customers" at bounding box center [828, 264] width 153 height 13
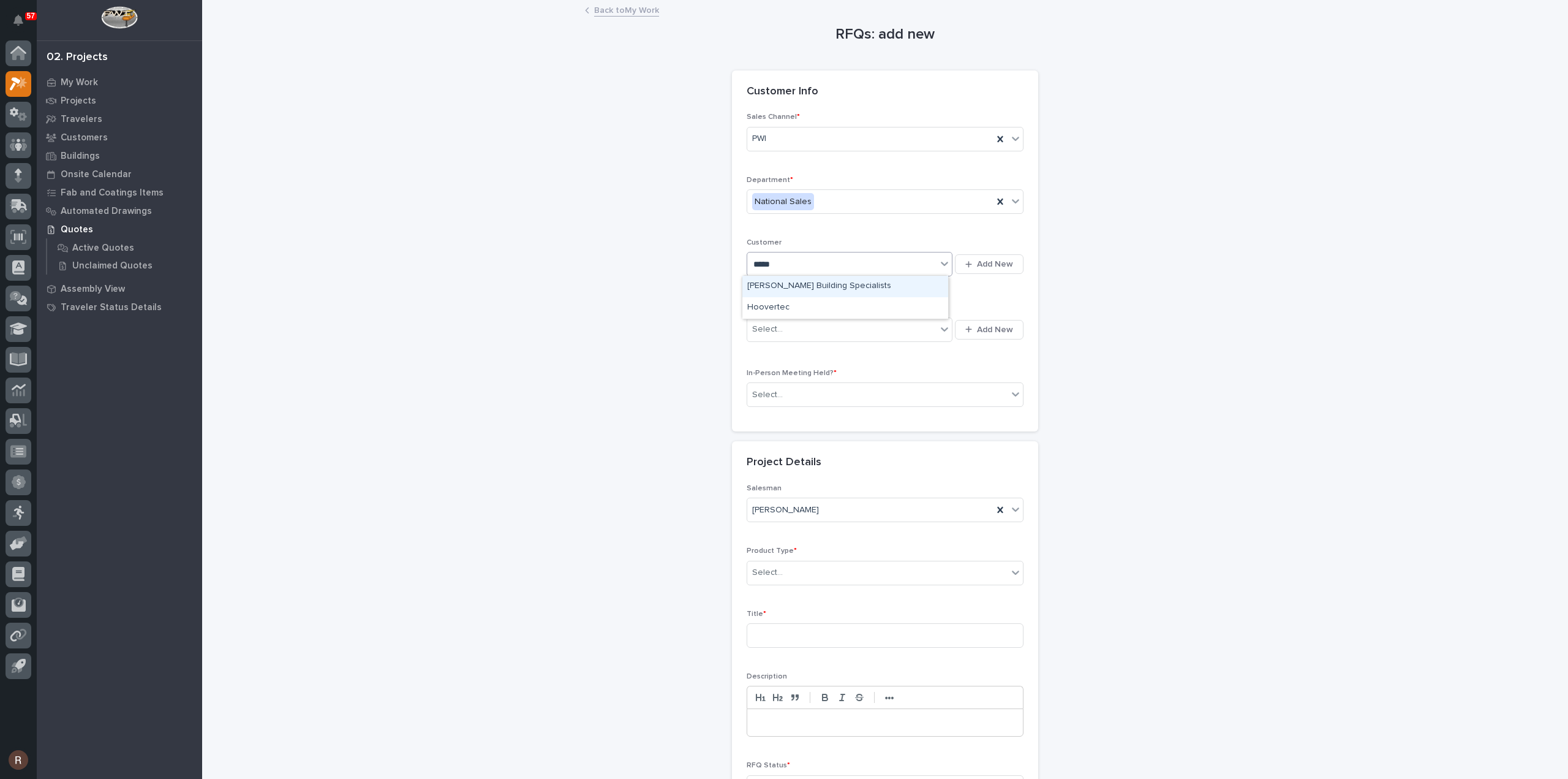
type input "******"
click at [783, 370] on span "In-Person Meeting Held? *" at bounding box center [791, 373] width 90 height 7
click at [789, 396] on div "Select..." at bounding box center [877, 395] width 260 height 20
click at [792, 444] on div "No" at bounding box center [880, 437] width 276 height 22
click at [794, 565] on div "Select..." at bounding box center [877, 572] width 260 height 20
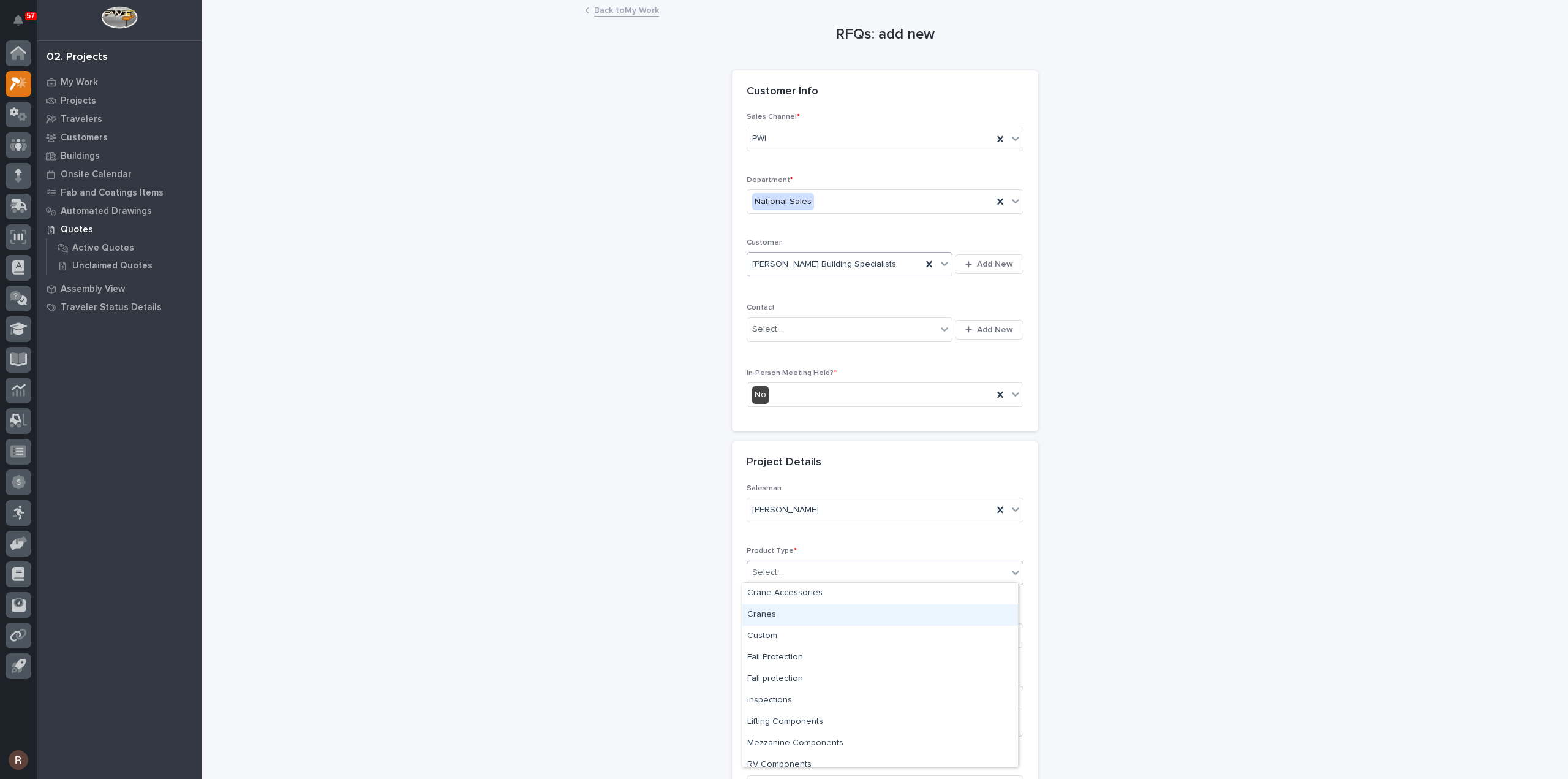
click at [775, 620] on div "Cranes" at bounding box center [880, 615] width 276 height 22
click at [789, 614] on p "Title *" at bounding box center [885, 614] width 277 height 9
click at [790, 625] on input at bounding box center [885, 635] width 277 height 24
type input "Cozy Cabins"
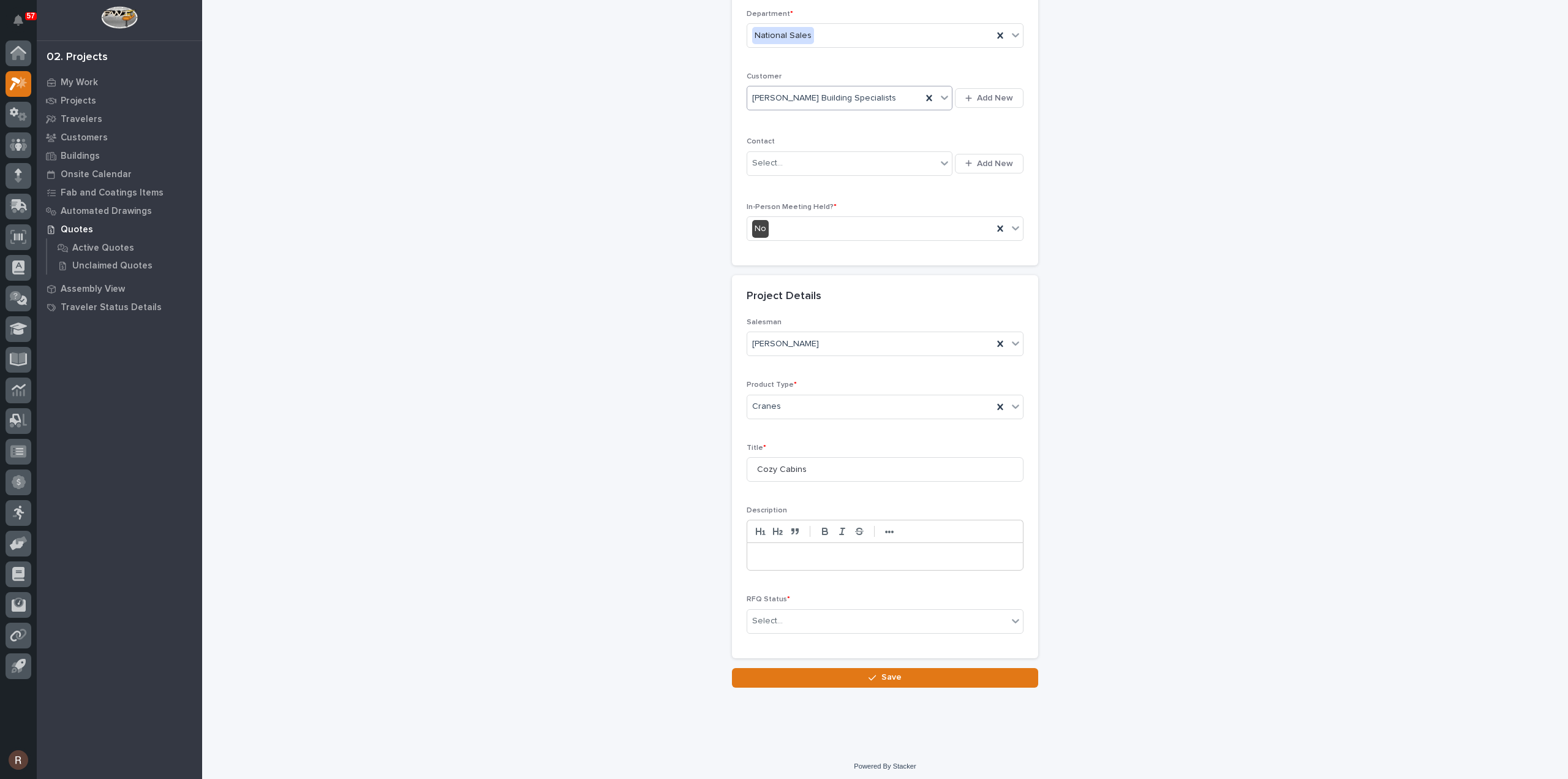
click at [781, 562] on div at bounding box center [885, 556] width 276 height 27
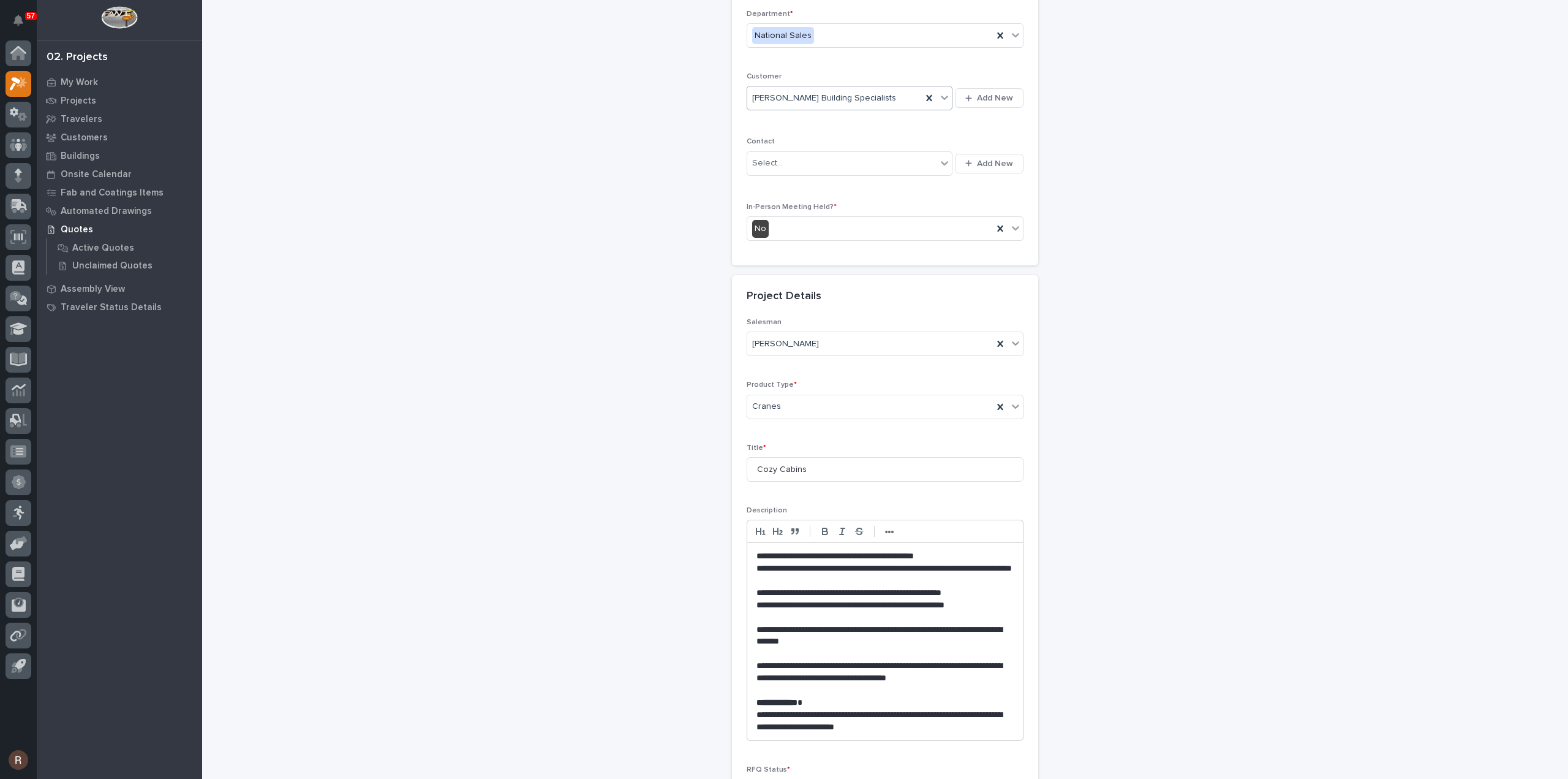
scroll to position [251, 0]
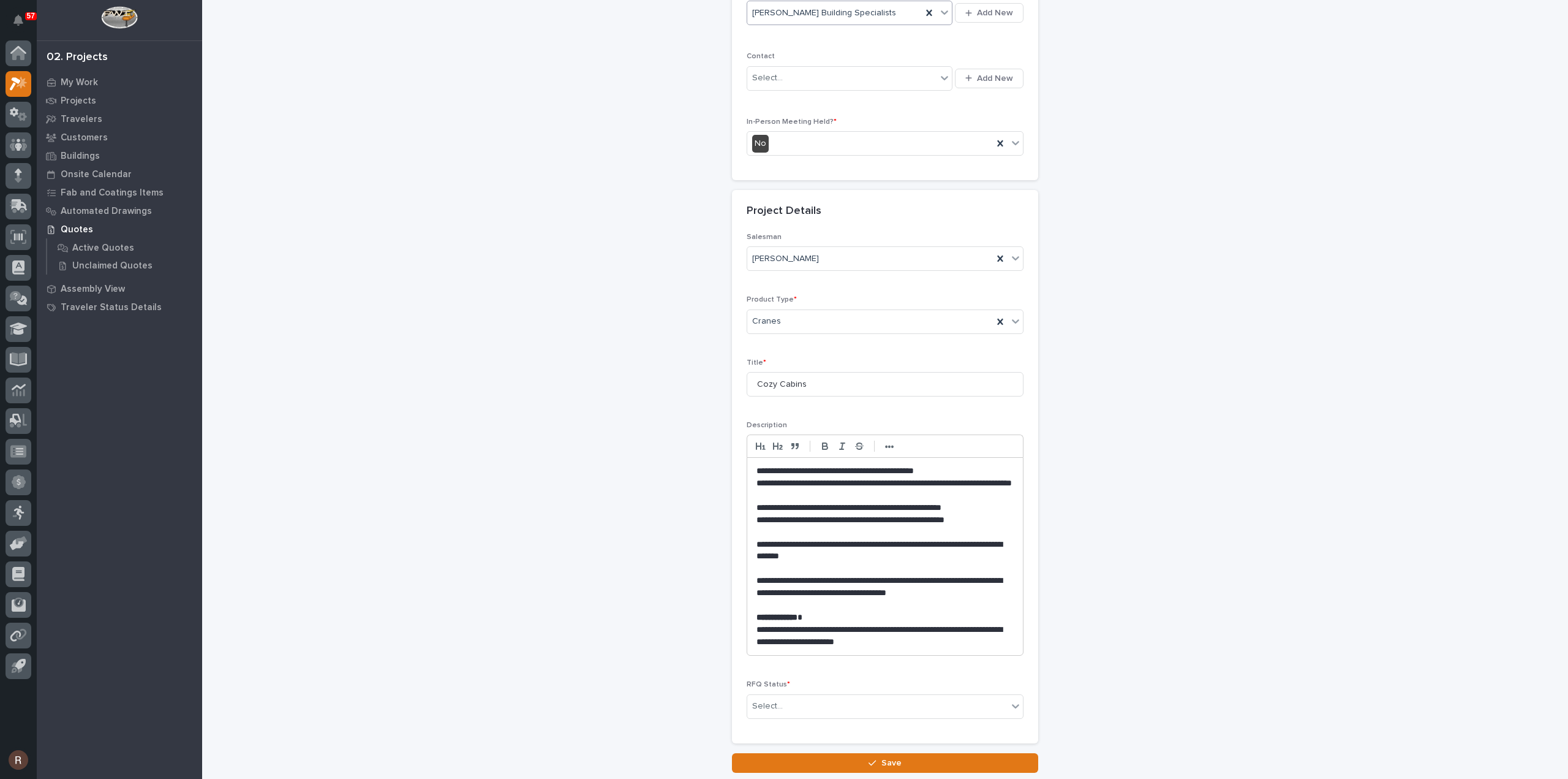
click at [952, 637] on p "**********" at bounding box center [885, 636] width 258 height 24
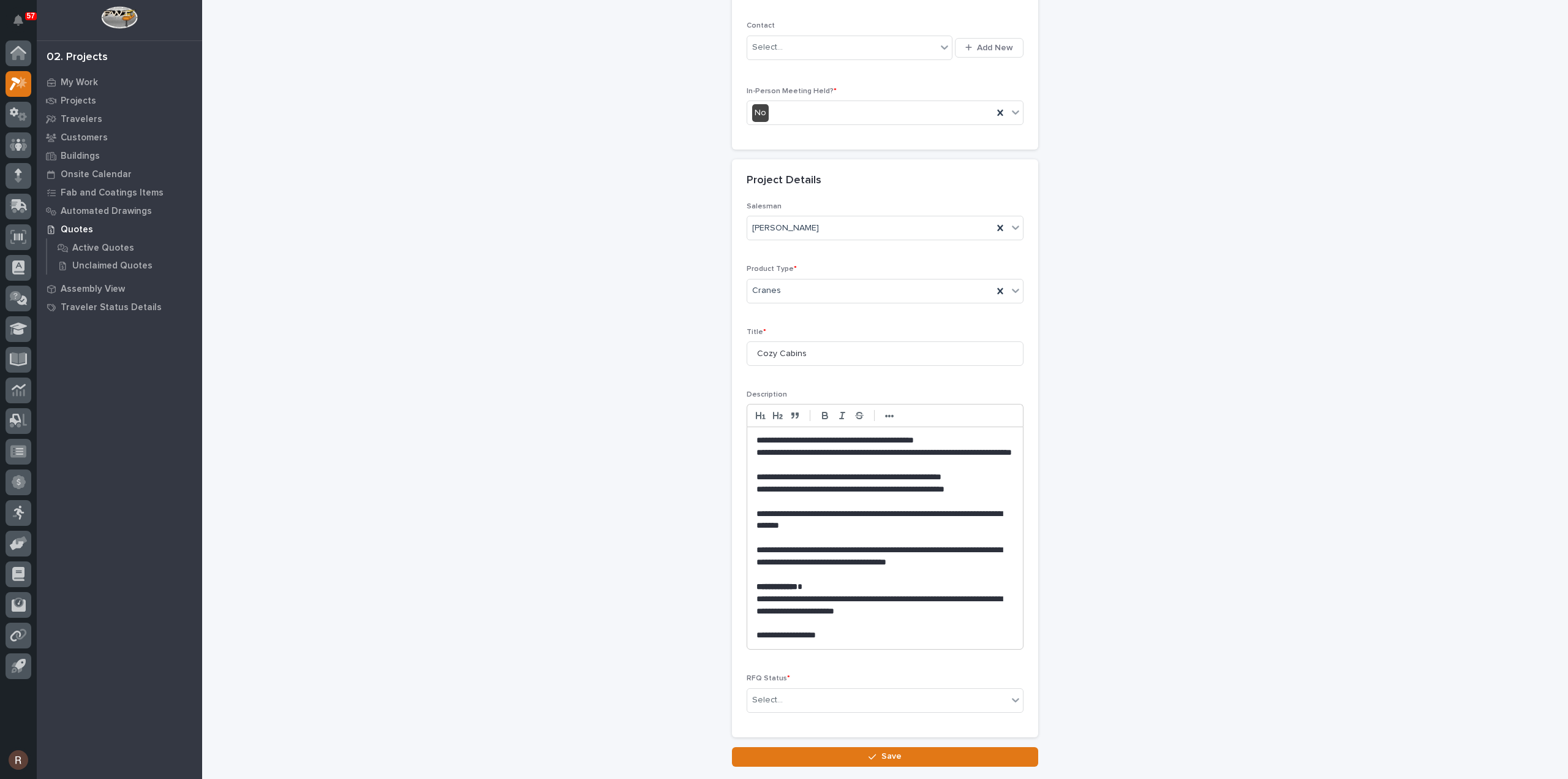
scroll to position [361, 0]
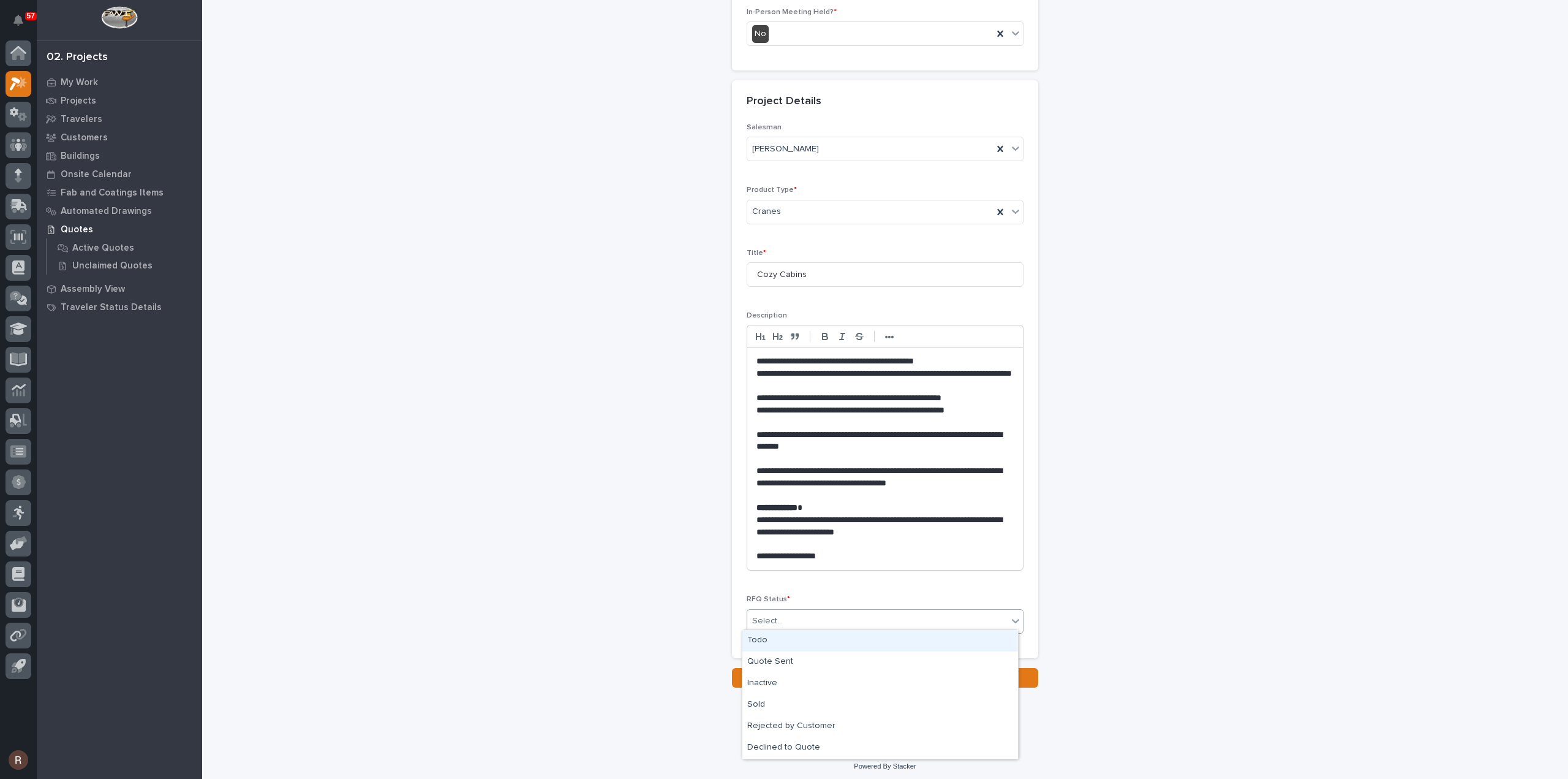
click at [807, 620] on div "Select..." at bounding box center [877, 621] width 260 height 20
click at [781, 643] on div "Todo" at bounding box center [880, 640] width 276 height 22
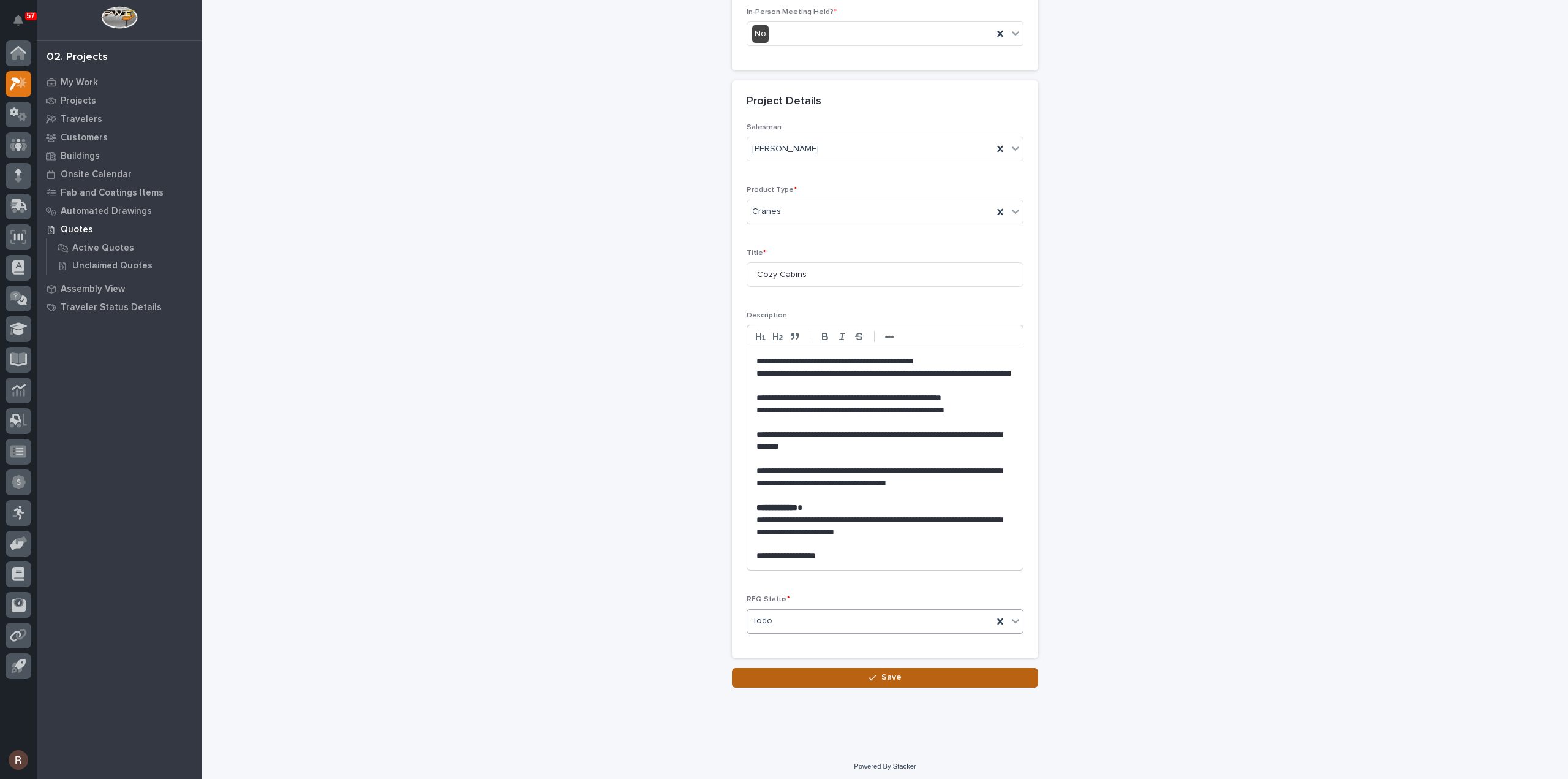
click at [804, 670] on button "Save" at bounding box center [885, 677] width 306 height 19
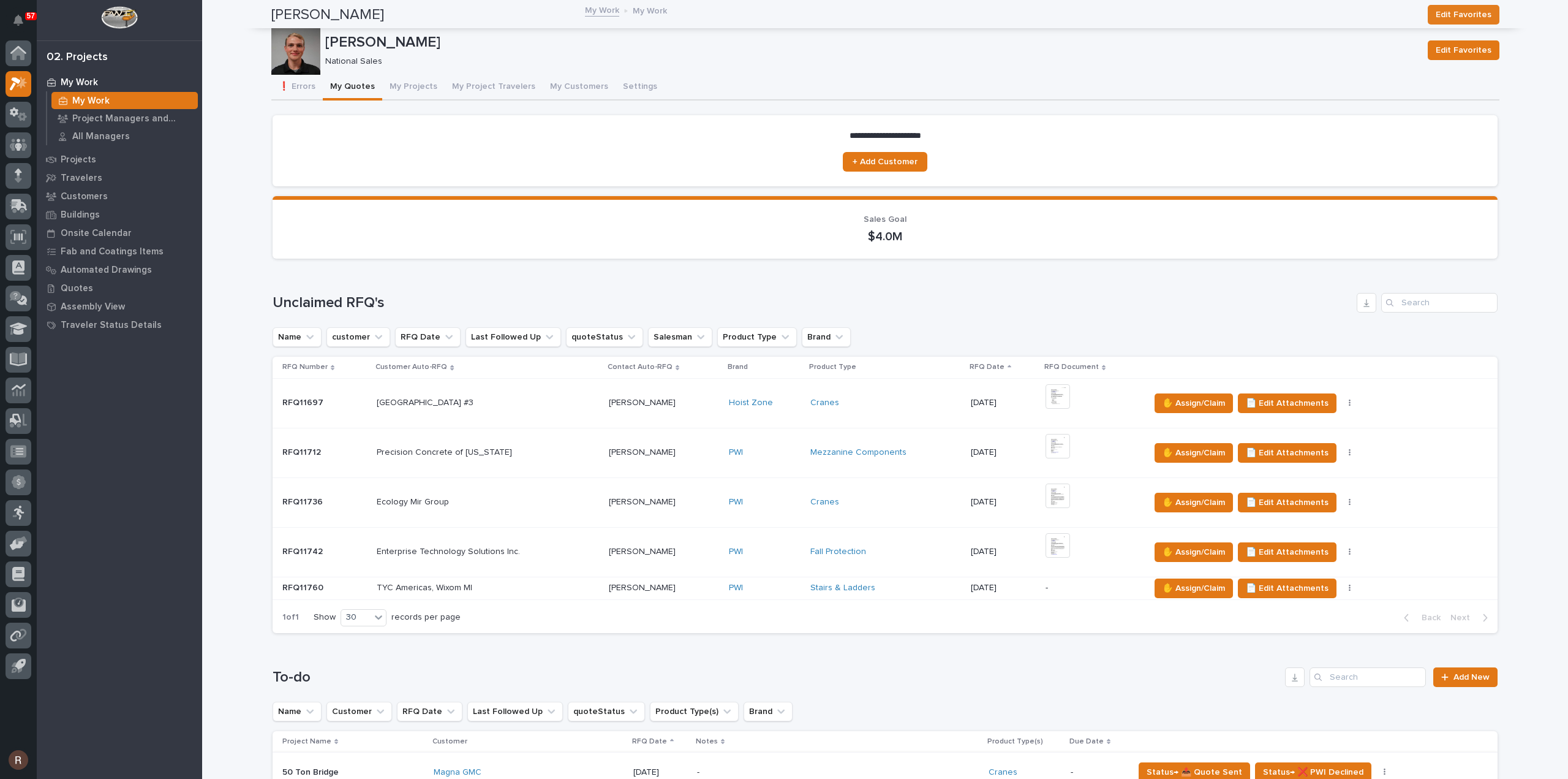
scroll to position [368, 0]
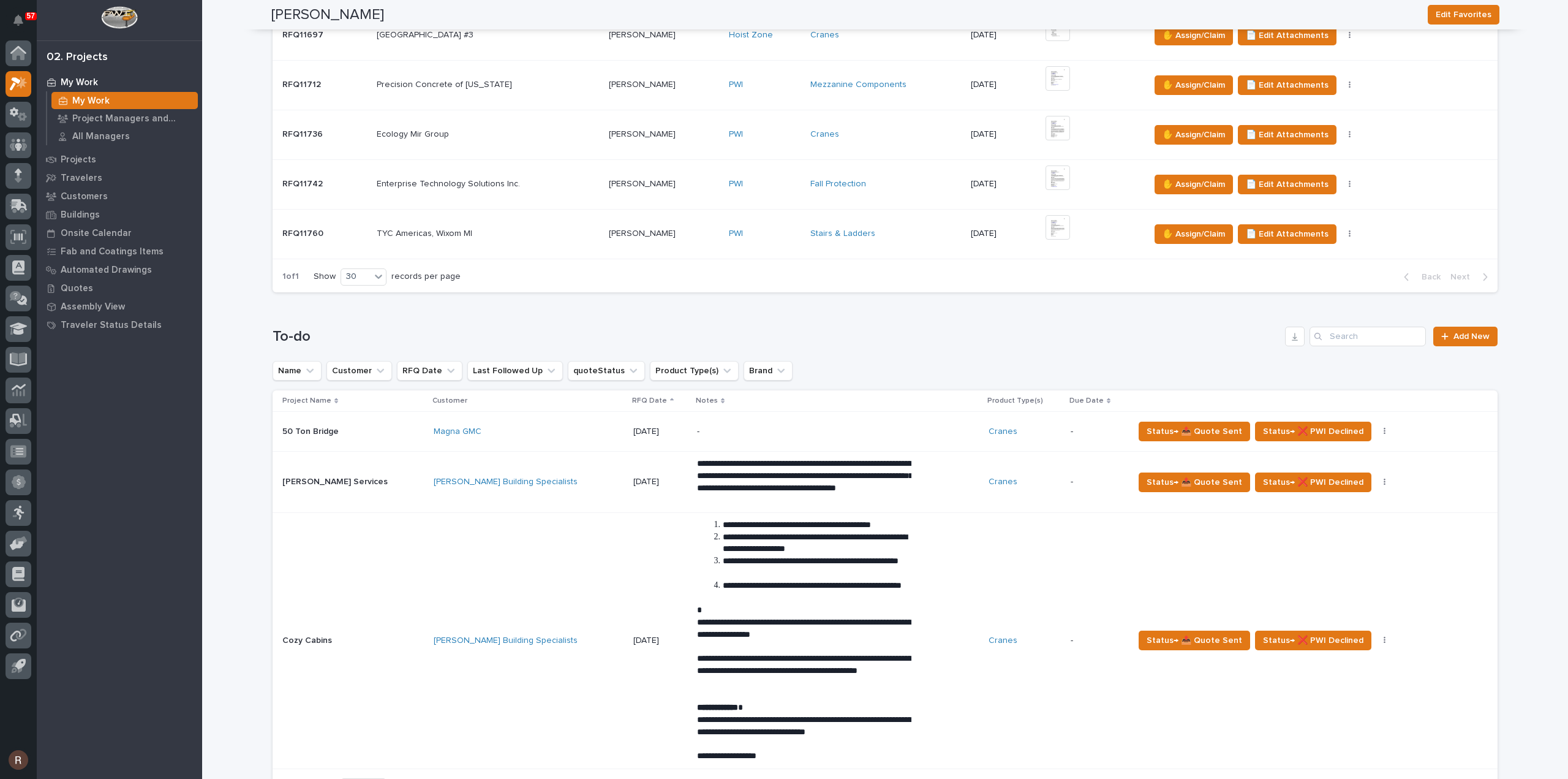
click at [530, 637] on div "Hoover Building Specialists" at bounding box center [528, 640] width 190 height 11
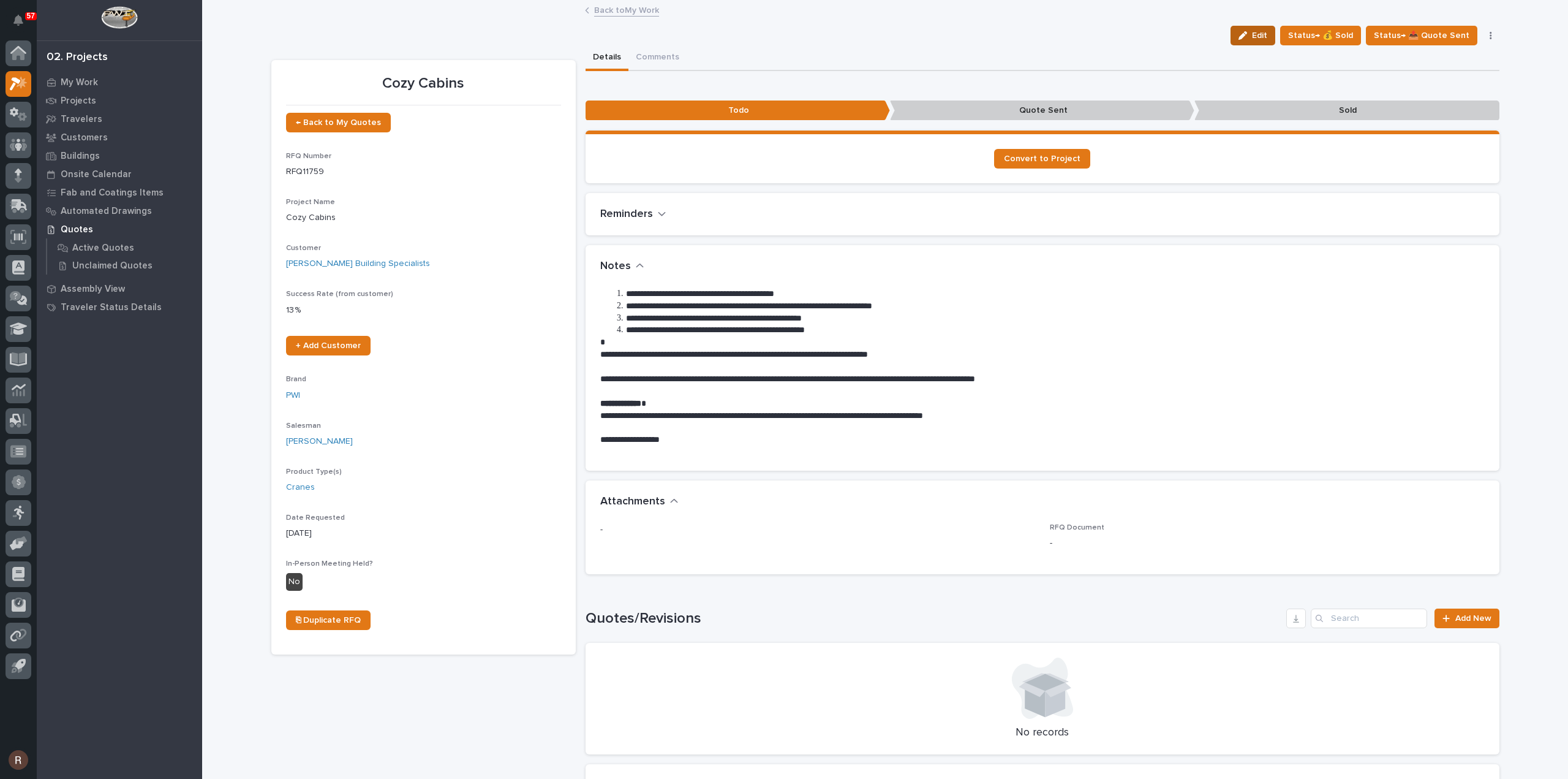
click at [1252, 32] on div "button" at bounding box center [1245, 36] width 14 height 9
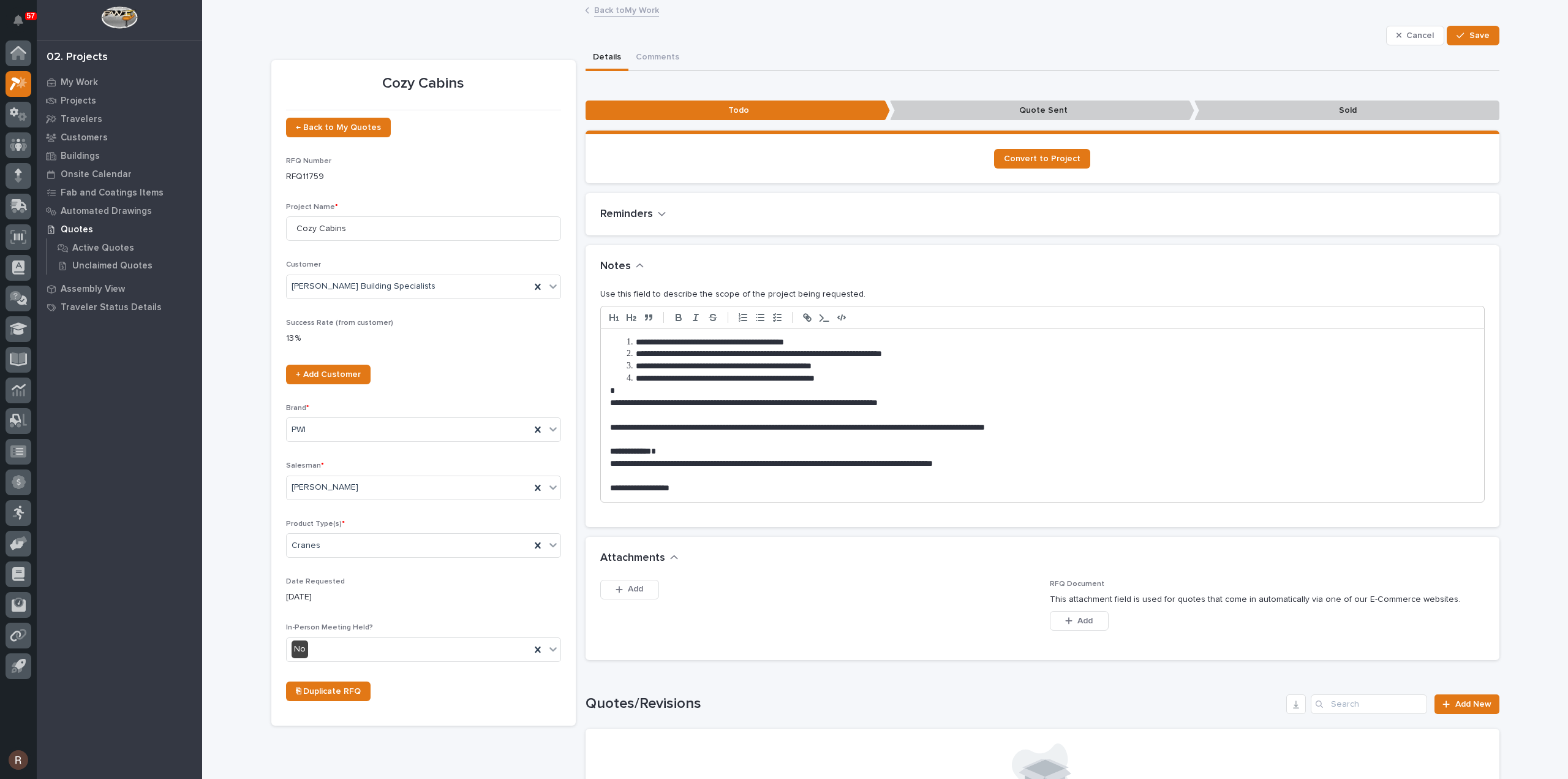
scroll to position [123, 0]
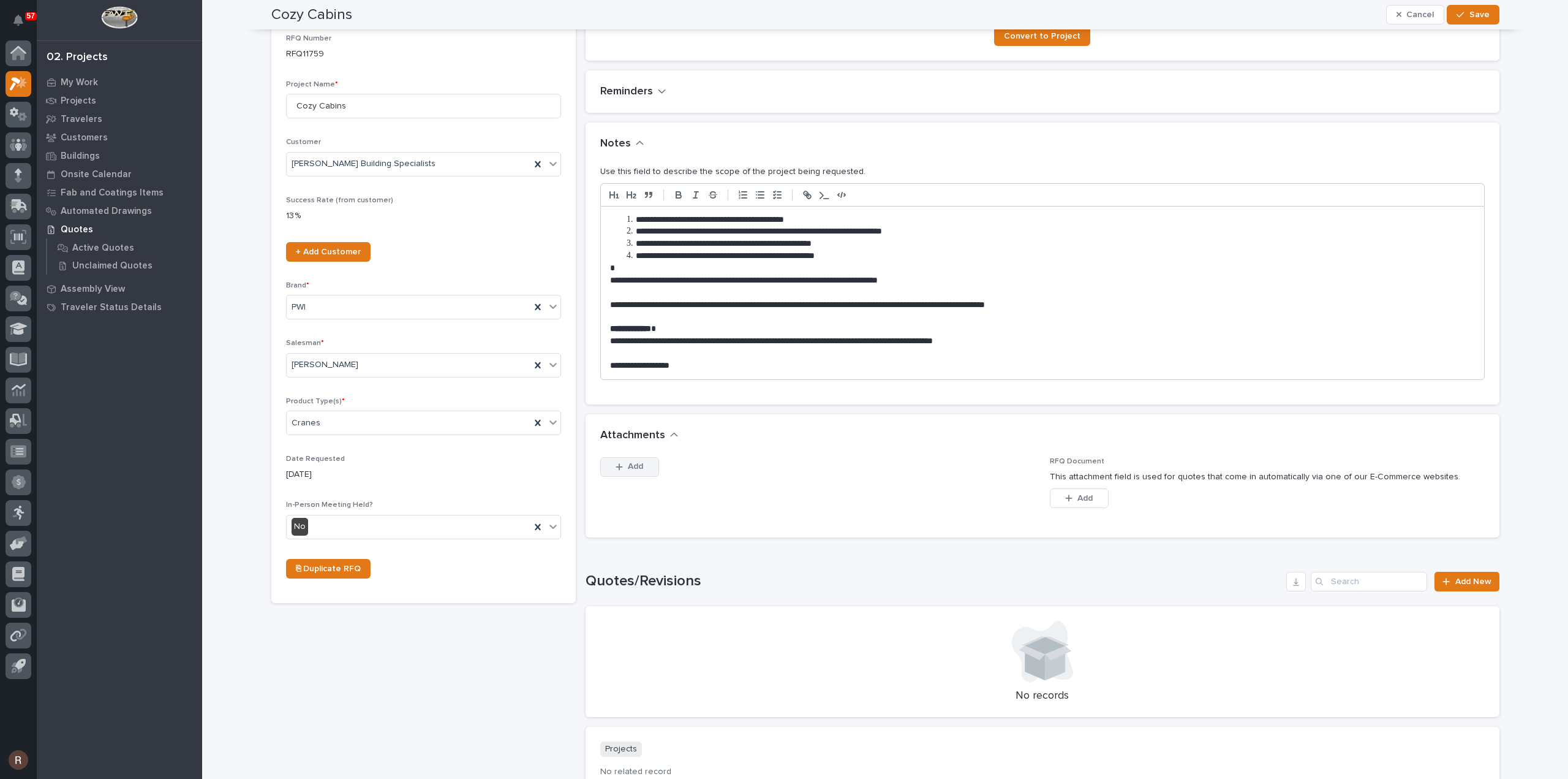
click at [629, 466] on span "Add" at bounding box center [635, 466] width 15 height 11
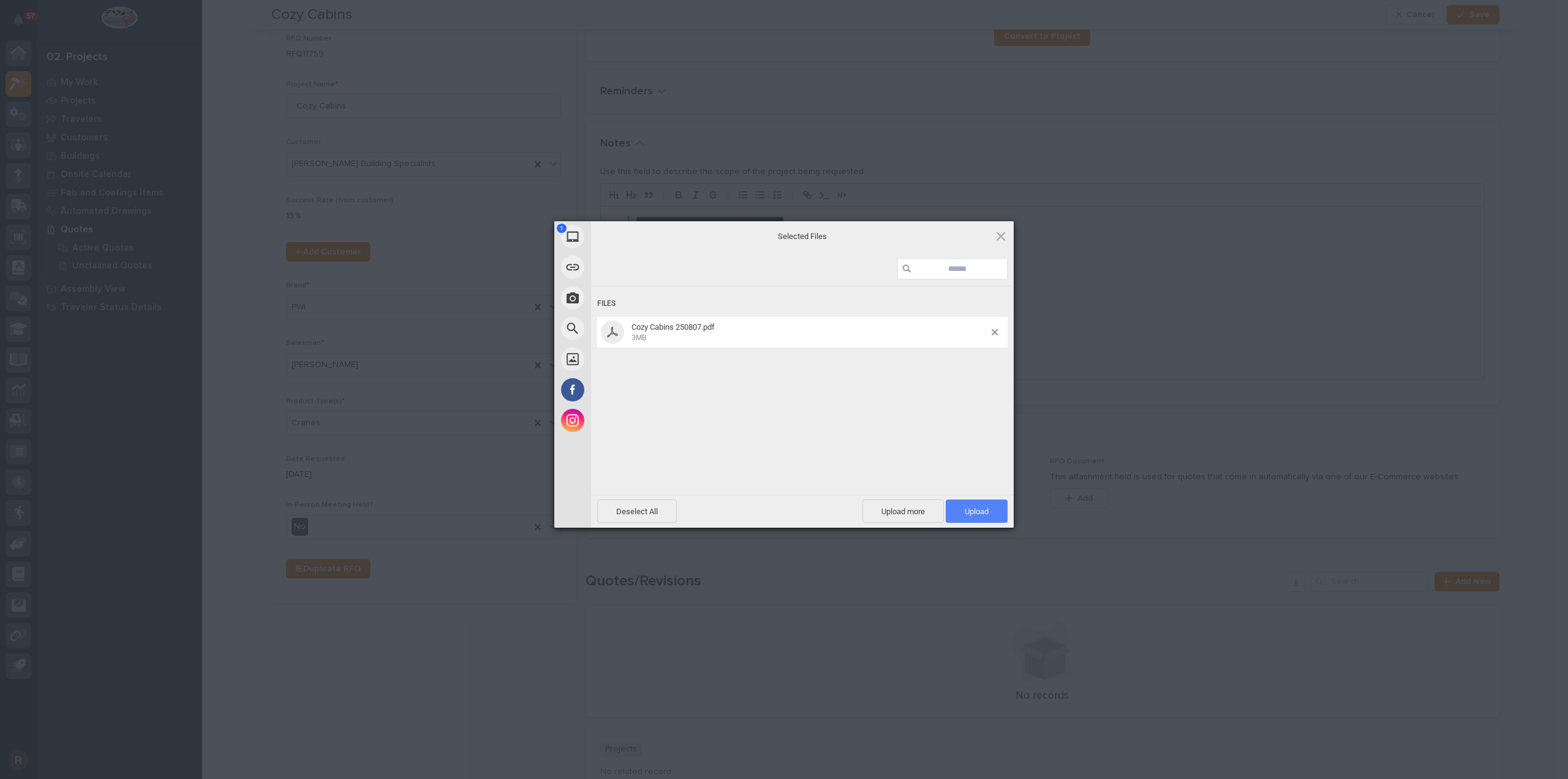
click at [998, 511] on span "Upload 1" at bounding box center [977, 510] width 62 height 23
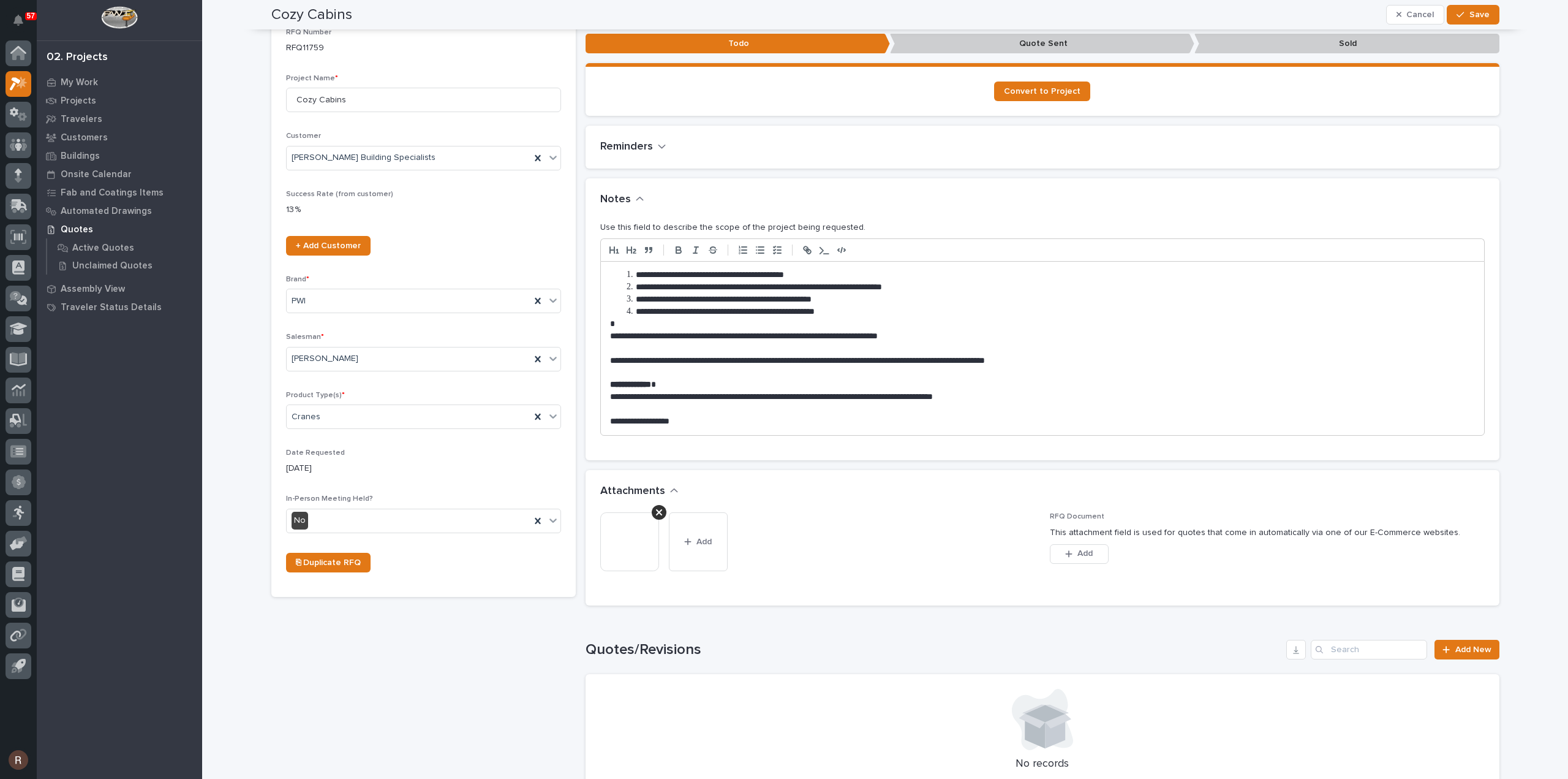
scroll to position [159, 0]
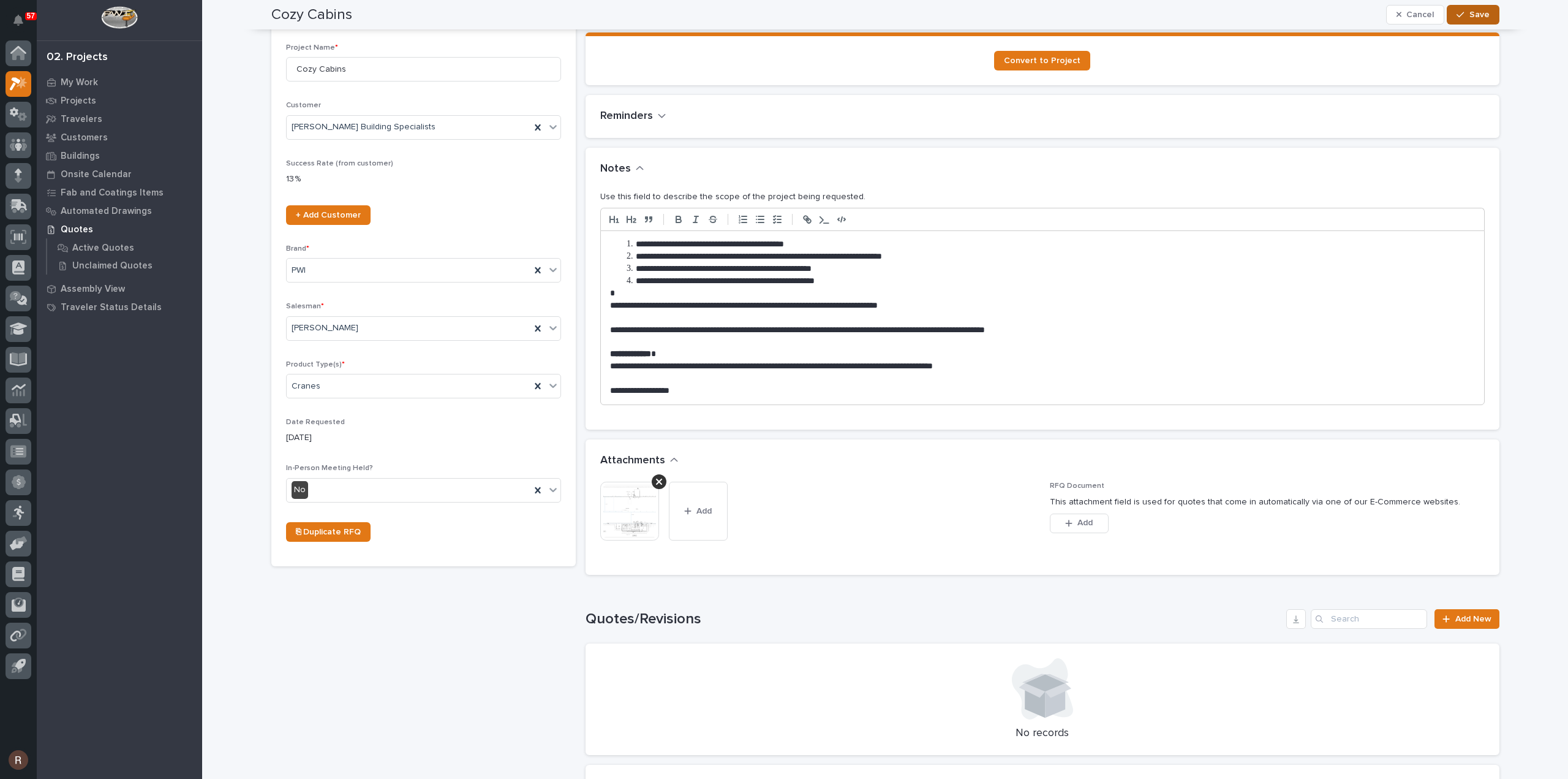
click at [1460, 17] on div "button" at bounding box center [1462, 15] width 12 height 9
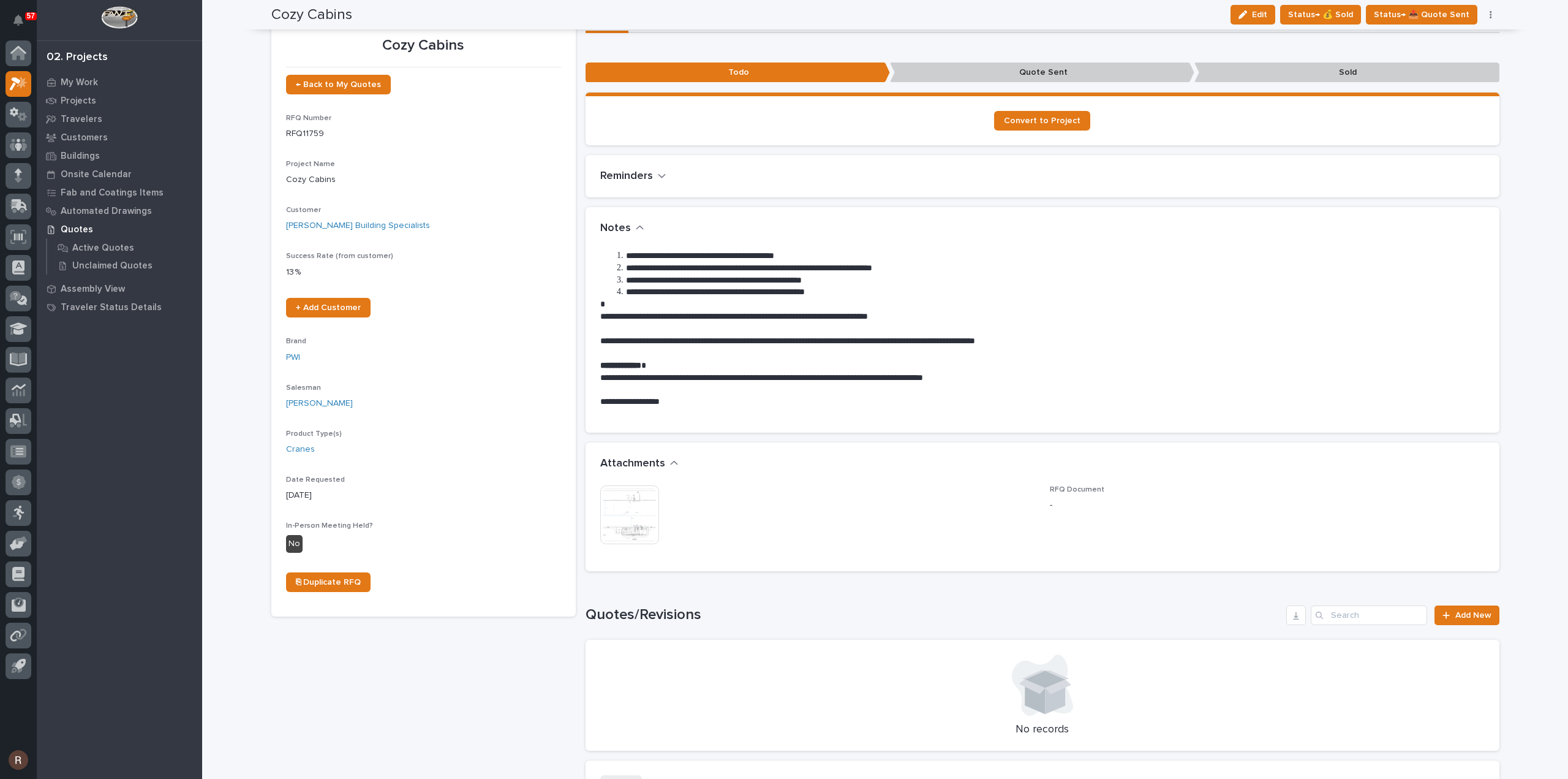
scroll to position [0, 0]
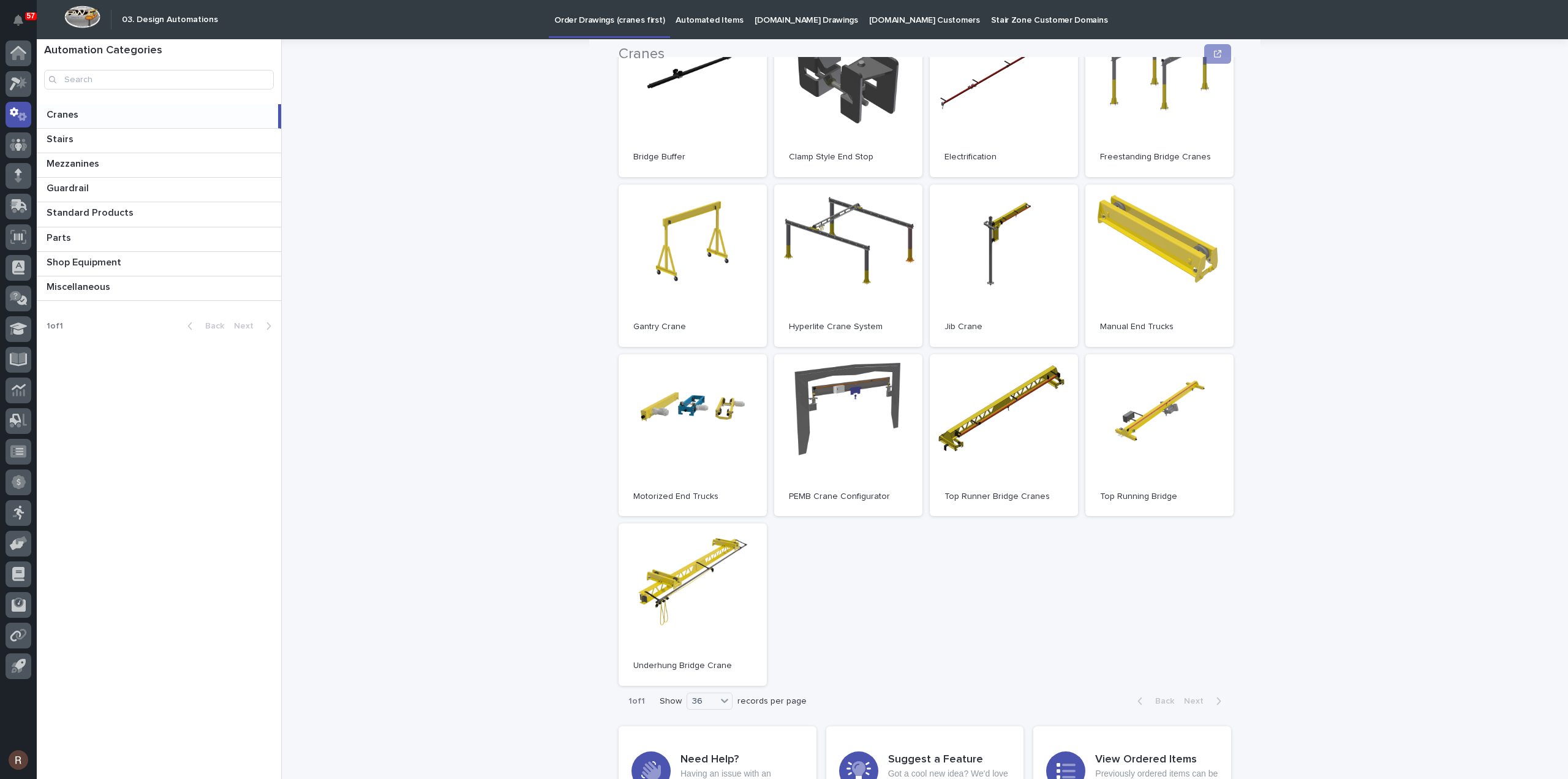
scroll to position [184, 0]
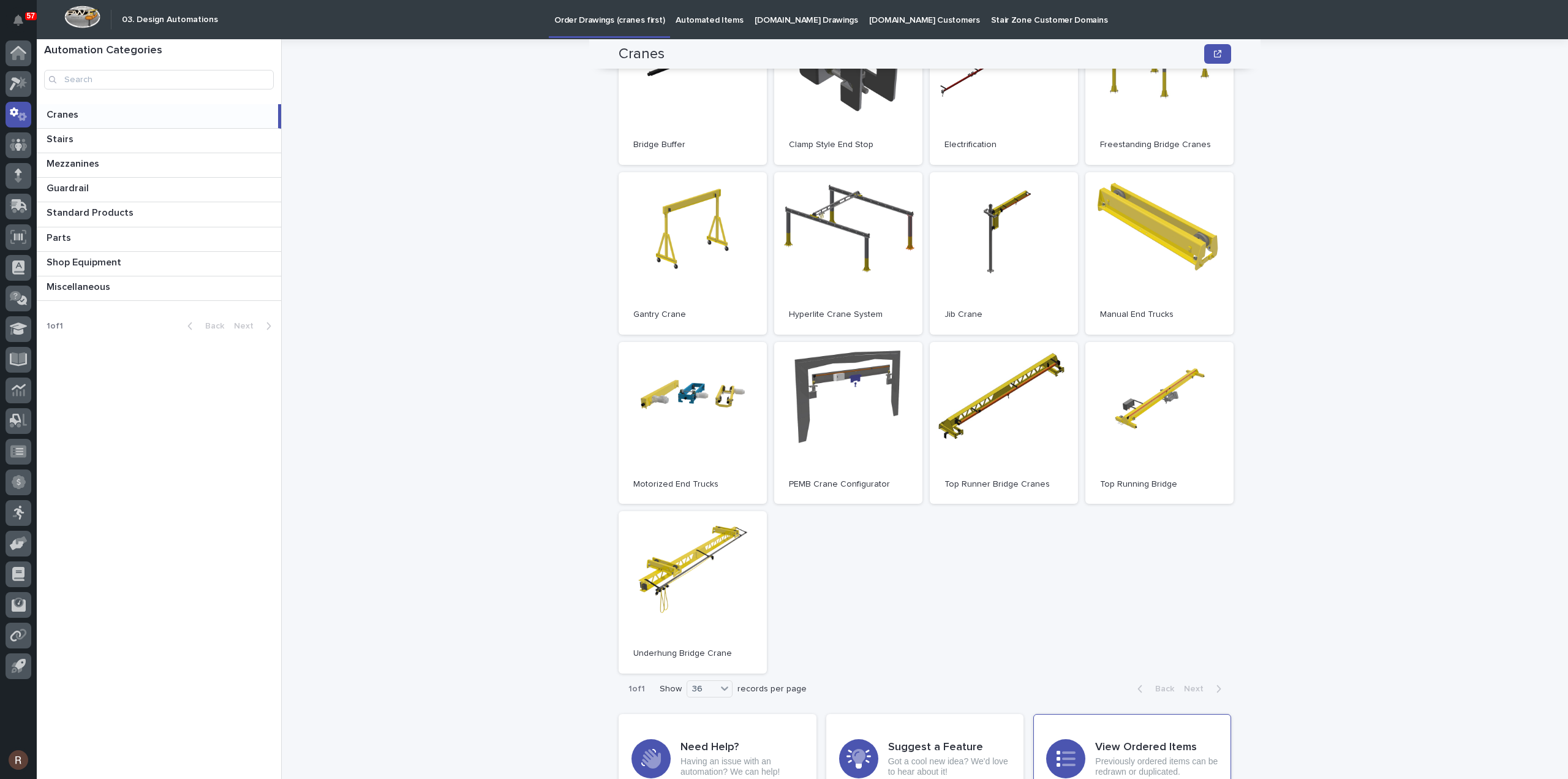
click at [1128, 742] on h3 "View Ordered Items" at bounding box center [1157, 747] width 123 height 14
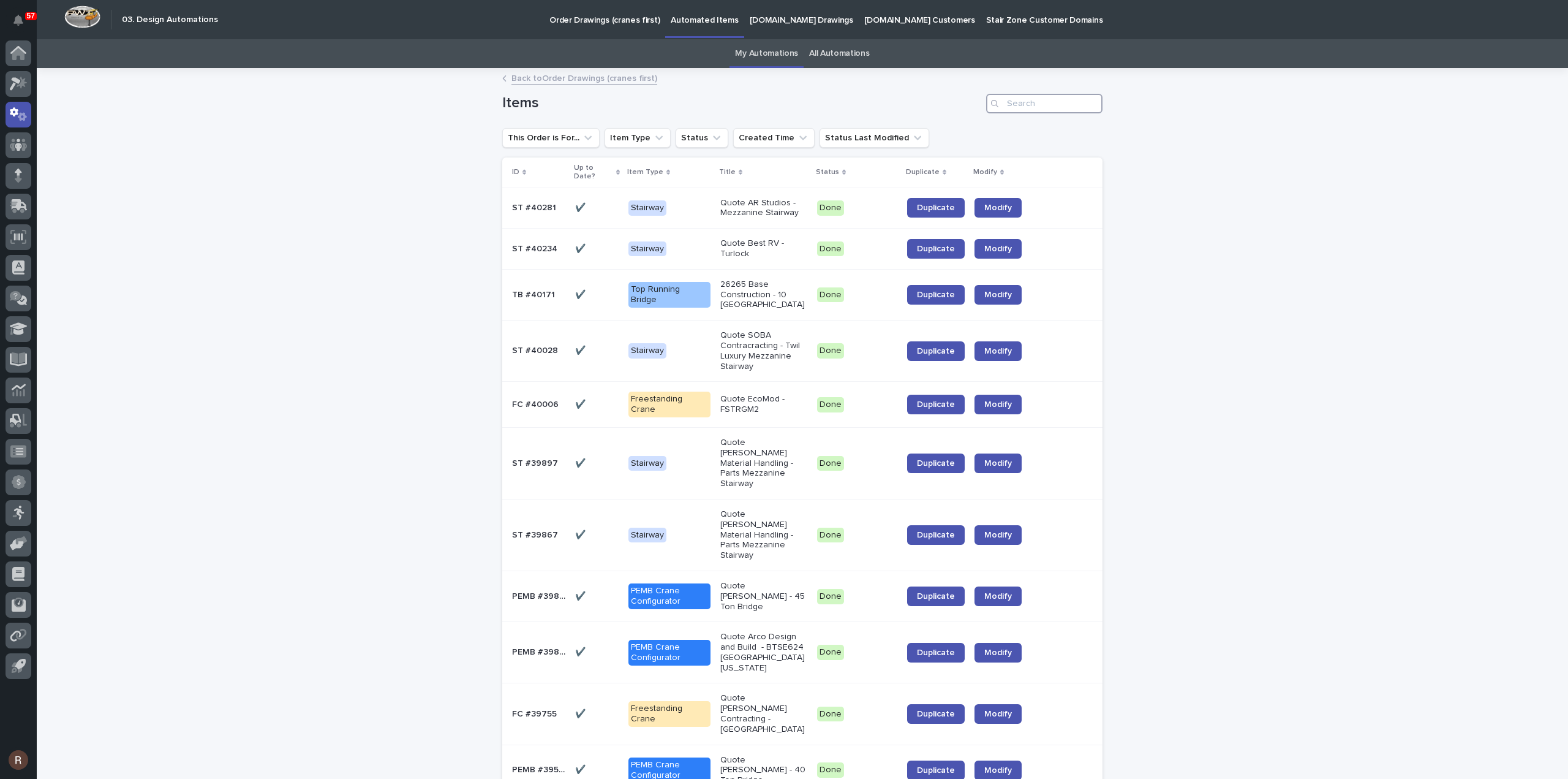
click at [1033, 101] on input "Search" at bounding box center [1044, 103] width 116 height 19
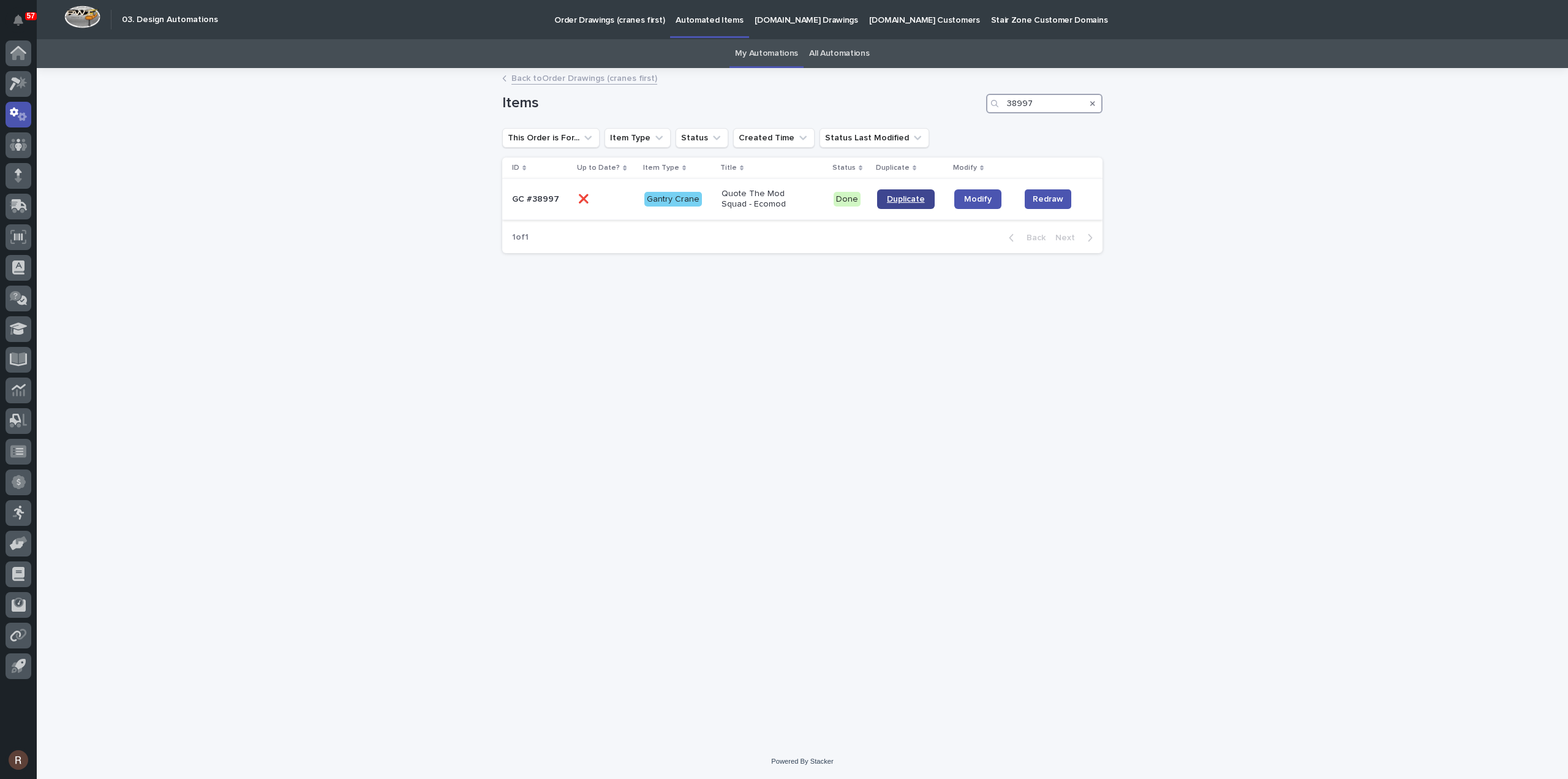
type input "38997"
click at [925, 200] on link "Duplicate" at bounding box center [906, 199] width 57 height 19
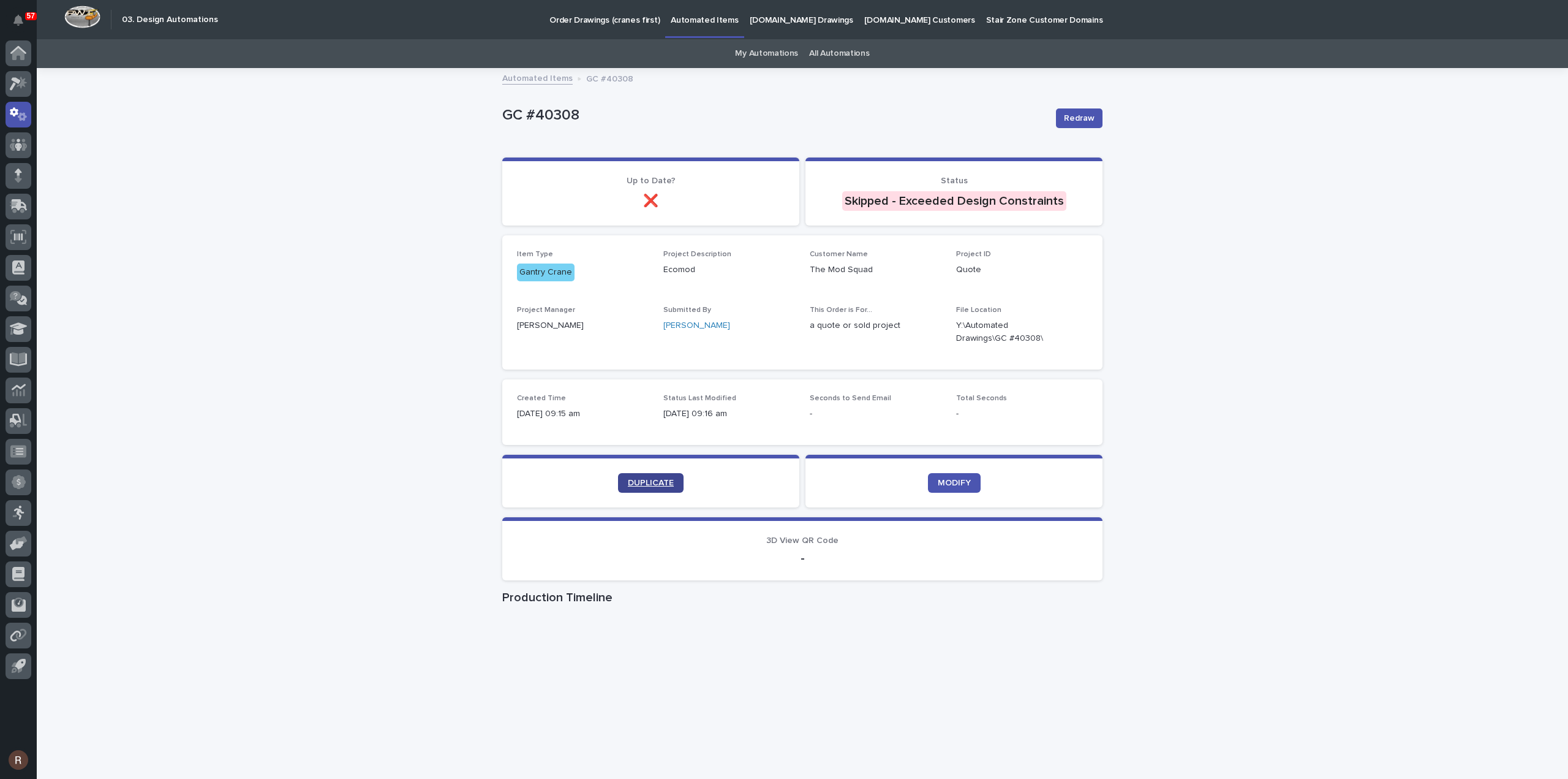
click at [657, 479] on span "DUPLICATE" at bounding box center [651, 482] width 46 height 9
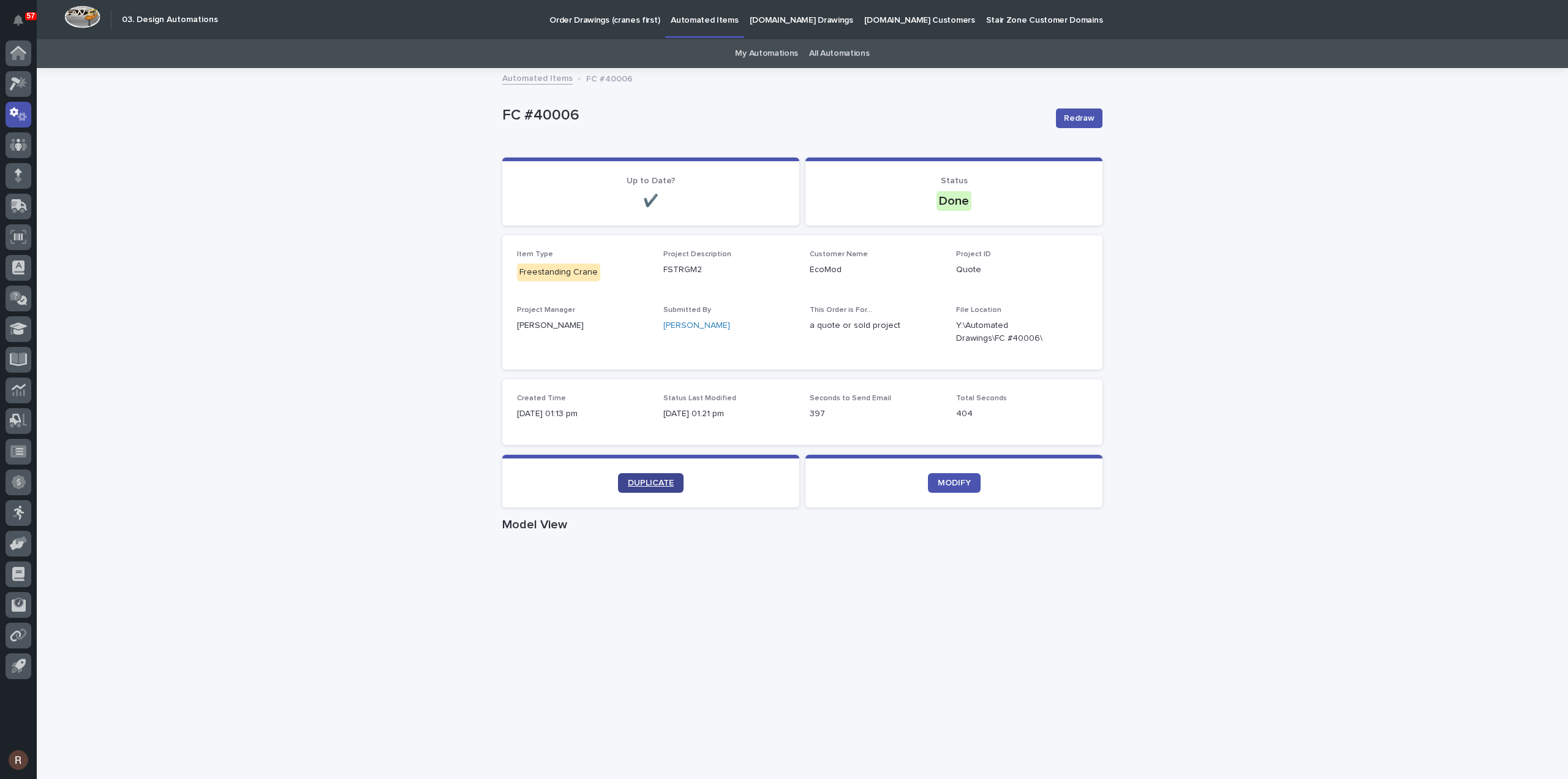
click at [652, 481] on span "DUPLICATE" at bounding box center [651, 482] width 46 height 9
